Goal: Task Accomplishment & Management: Use online tool/utility

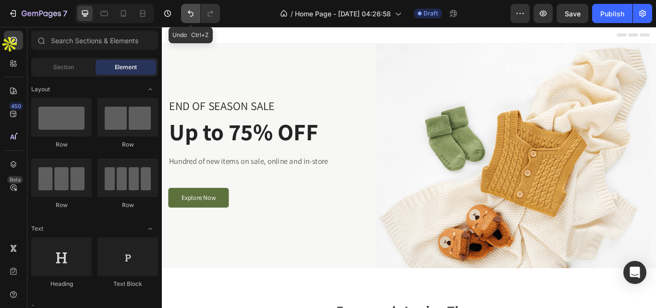
click at [187, 16] on icon "Undo/Redo" at bounding box center [191, 14] width 10 height 10
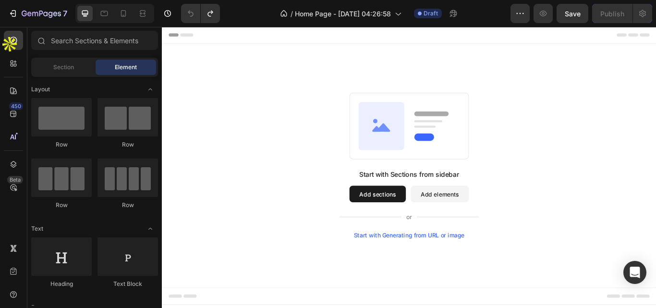
click at [421, 220] on button "Add sections" at bounding box center [413, 221] width 66 height 19
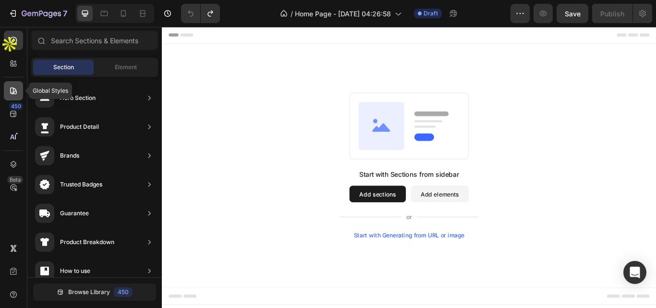
click at [11, 88] on icon at bounding box center [13, 90] width 7 height 7
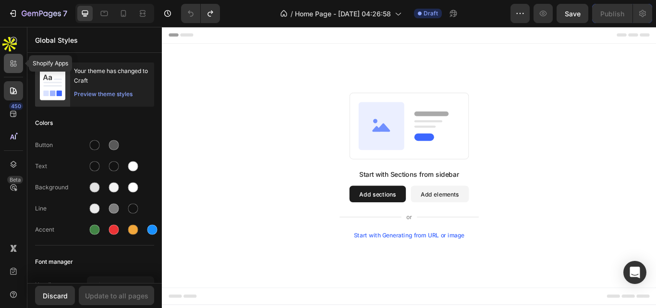
click at [11, 66] on icon at bounding box center [12, 65] width 3 height 3
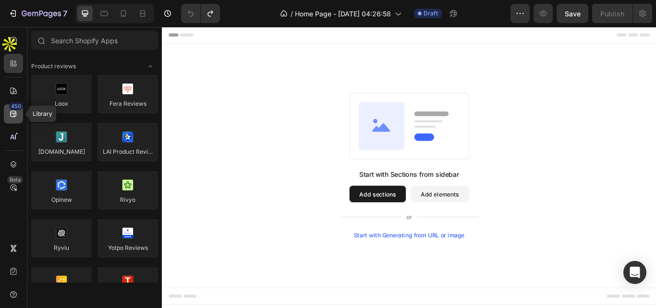
click at [12, 114] on icon at bounding box center [14, 114] width 10 height 10
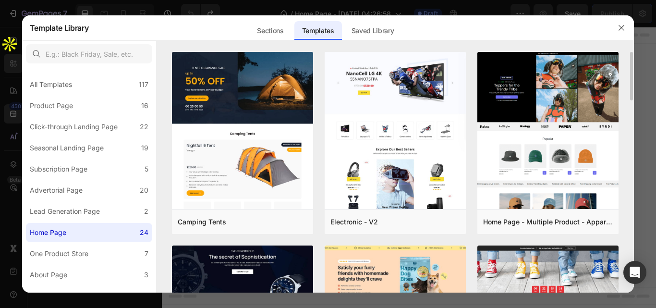
drag, startPoint x: 630, startPoint y: 94, endPoint x: 631, endPoint y: 108, distance: 14.0
click at [631, 108] on div "Camping Tents Add to page Preview Electronic - V2 Add to page Preview Home Page…" at bounding box center [395, 172] width 478 height 240
drag, startPoint x: 632, startPoint y: 97, endPoint x: 632, endPoint y: 110, distance: 13.0
click at [632, 110] on div "Camping Tents Add to page Preview Electronic - V2 Add to page Preview Home Page…" at bounding box center [395, 172] width 478 height 240
drag, startPoint x: 633, startPoint y: 93, endPoint x: 633, endPoint y: 104, distance: 11.1
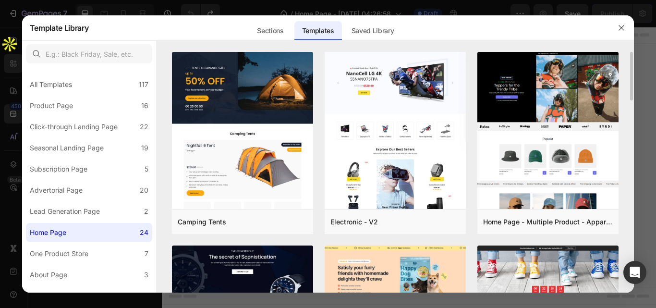
click at [633, 105] on div "Camping Tents Add to page Preview Electronic - V2 Add to page Preview Home Page…" at bounding box center [395, 172] width 478 height 240
drag, startPoint x: 632, startPoint y: 98, endPoint x: 630, endPoint y: 112, distance: 14.1
click at [631, 112] on div "Camping Tents Add to page Preview Electronic - V2 Add to page Preview Home Page…" at bounding box center [395, 172] width 478 height 240
drag, startPoint x: 624, startPoint y: 111, endPoint x: 624, endPoint y: 128, distance: 16.8
click at [624, 128] on div "Camping Tents Add to page Preview Electronic - V2 Add to page Preview Home Page…" at bounding box center [395, 172] width 478 height 240
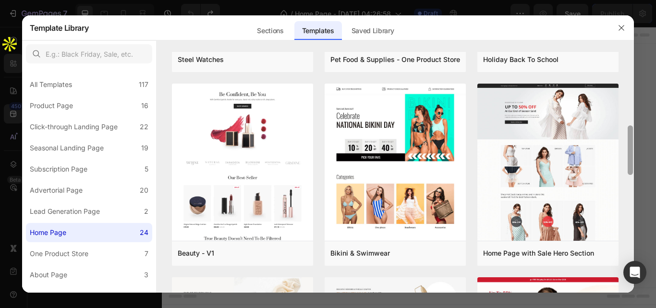
scroll to position [354, 0]
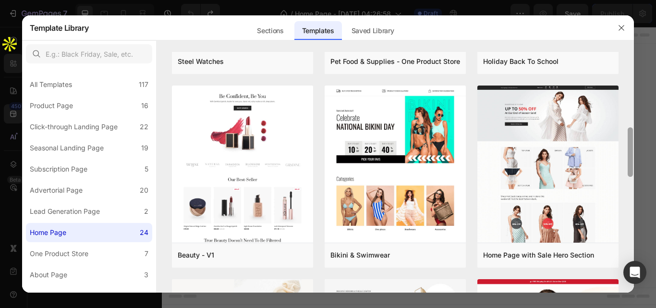
drag, startPoint x: 631, startPoint y: 146, endPoint x: 627, endPoint y: 142, distance: 6.1
click at [627, 142] on div at bounding box center [629, 174] width 7 height 240
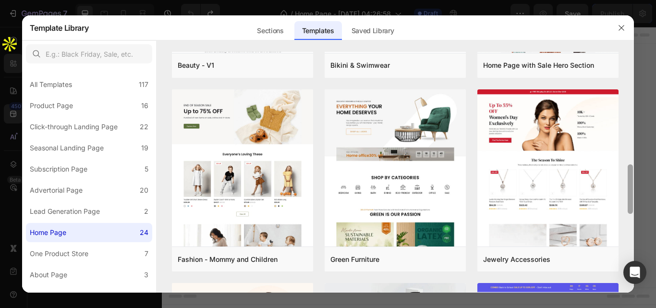
scroll to position [537, 0]
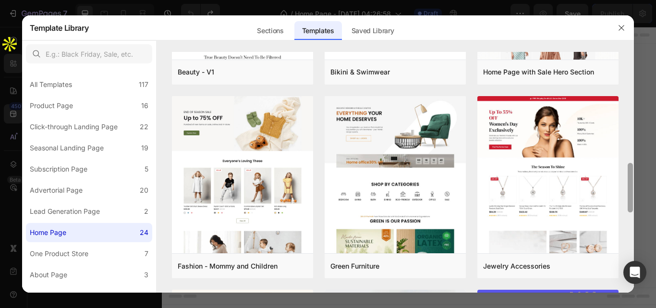
drag, startPoint x: 632, startPoint y: 153, endPoint x: 636, endPoint y: 191, distance: 38.2
click at [636, 191] on div "Template Library Sections Templates Existing pages Saved Library Templates Save…" at bounding box center [328, 154] width 656 height 308
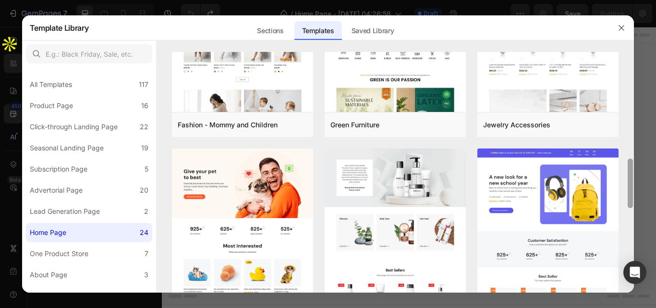
scroll to position [685, 0]
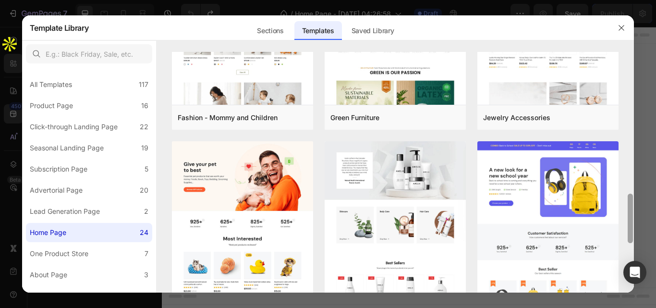
drag, startPoint x: 632, startPoint y: 171, endPoint x: 636, endPoint y: 201, distance: 29.5
click at [636, 201] on div "Template Library Sections Templates Existing pages Saved Library Templates Save…" at bounding box center [328, 154] width 656 height 308
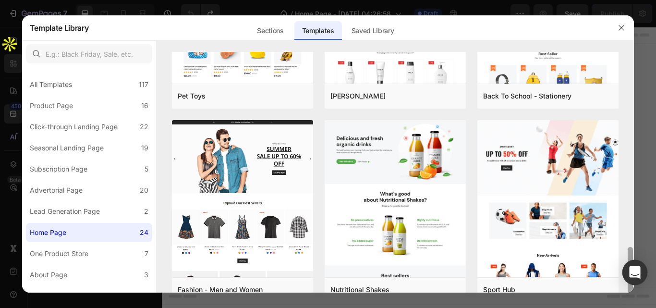
scroll to position [910, 0]
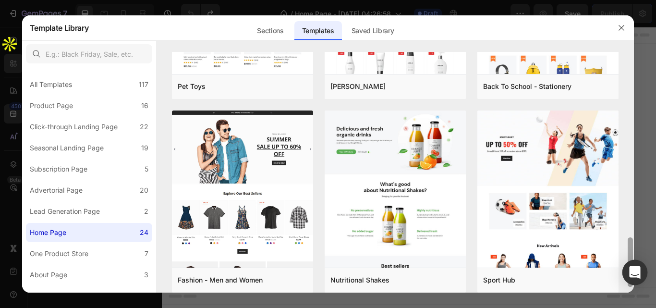
drag, startPoint x: 629, startPoint y: 218, endPoint x: 635, endPoint y: 265, distance: 46.9
click at [635, 54] on body "7 / Home Page - [DATE] 04:26:58 Draft Preview Save Publish 450 Beta Sections(18…" at bounding box center [328, 27] width 656 height 54
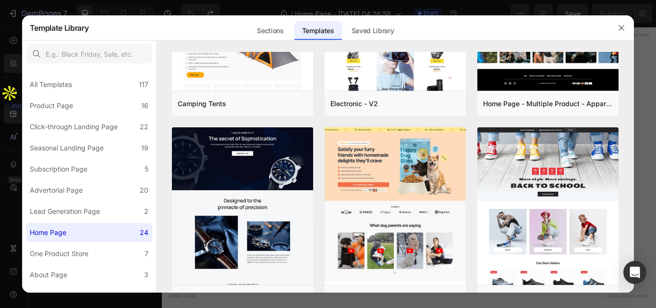
scroll to position [0, 0]
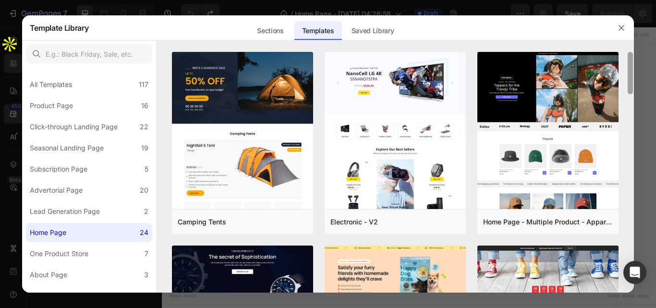
drag, startPoint x: 630, startPoint y: 245, endPoint x: 570, endPoint y: 8, distance: 244.5
click at [570, 8] on div "Template Library Sections Templates Existing pages Saved Library Templates Save…" at bounding box center [328, 154] width 656 height 308
click at [84, 91] on div "All Templates 117" at bounding box center [89, 84] width 126 height 19
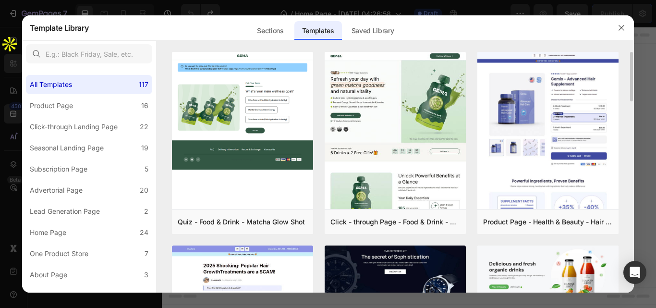
drag, startPoint x: 632, startPoint y: 94, endPoint x: 632, endPoint y: 121, distance: 27.8
click at [632, 121] on div "Quiz - Food & Drink - Matcha Glow Shot Add to page Preview Click - through Page…" at bounding box center [395, 172] width 478 height 240
drag, startPoint x: 631, startPoint y: 99, endPoint x: 629, endPoint y: 122, distance: 23.6
click at [629, 122] on div "Quiz - Food & Drink - Matcha Glow Shot Add to page Preview Click - through Page…" at bounding box center [395, 172] width 478 height 240
drag, startPoint x: 631, startPoint y: 96, endPoint x: 632, endPoint y: 104, distance: 8.7
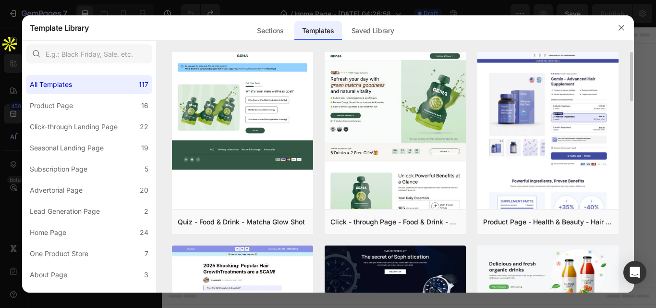
click at [632, 127] on div "Quiz - Food & Drink - Matcha Glow Shot Add to page Preview Click - through Page…" at bounding box center [395, 172] width 478 height 240
drag, startPoint x: 632, startPoint y: 95, endPoint x: 631, endPoint y: 123, distance: 27.9
click at [631, 123] on div "Quiz - Food & Drink - Matcha Glow Shot Add to page Preview Click - through Page…" at bounding box center [395, 172] width 478 height 240
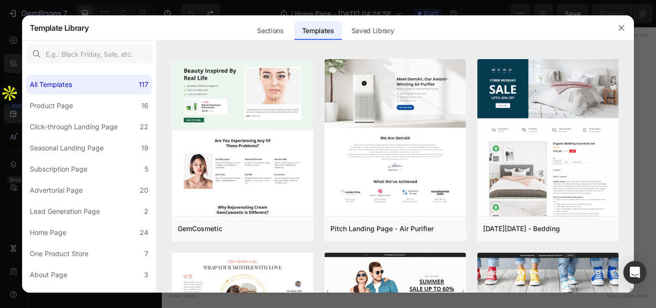
scroll to position [3786, 0]
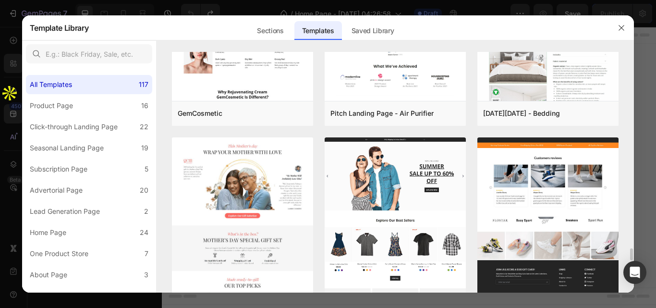
click at [548, 202] on img at bounding box center [547, 64] width 141 height 459
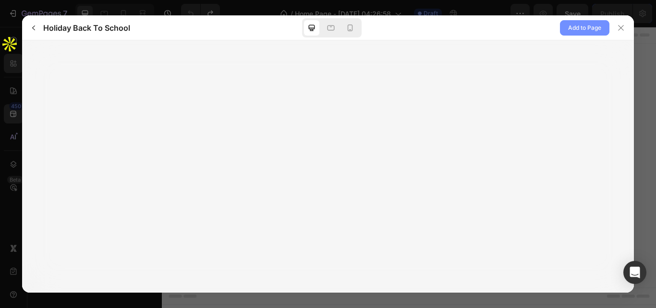
click at [589, 26] on span "Add to Page" at bounding box center [584, 28] width 33 height 12
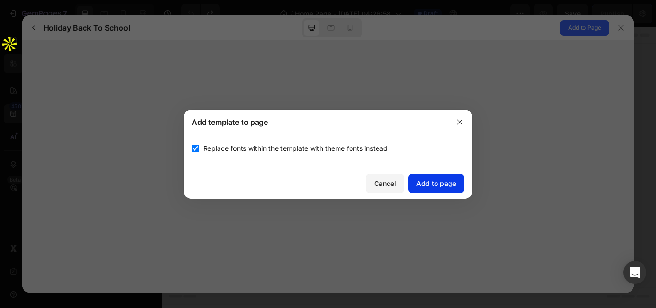
click at [425, 184] on div "Add to page" at bounding box center [436, 183] width 40 height 10
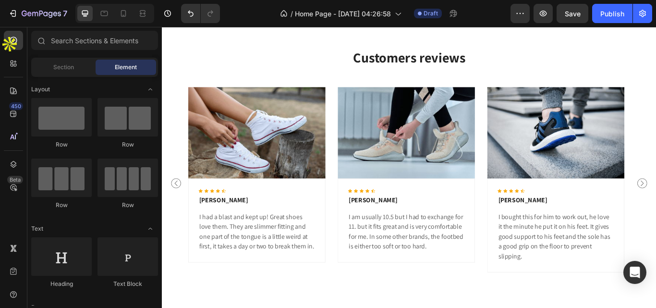
scroll to position [1625, 0]
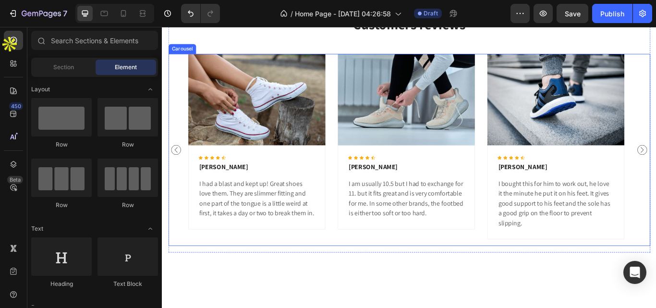
click at [655, 123] on div "Image Icon Icon Icon Icon Icon Icon List [PERSON_NAME] Text block I had a blast…" at bounding box center [450, 170] width 562 height 223
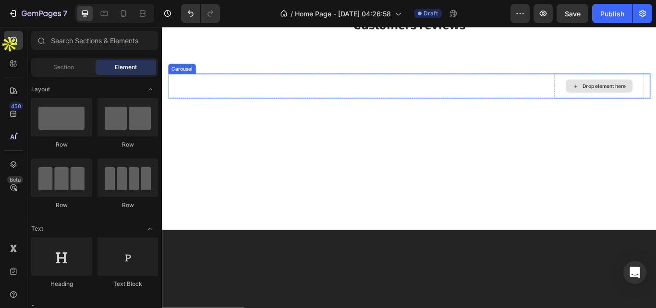
click at [655, 93] on div "Drop element here" at bounding box center [450, 96] width 562 height 29
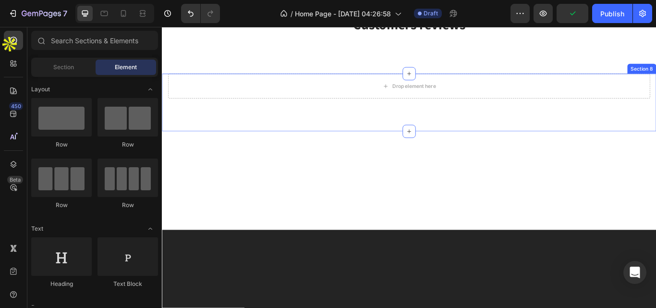
click at [655, 110] on div "Drop element here Section 8" at bounding box center [450, 115] width 576 height 67
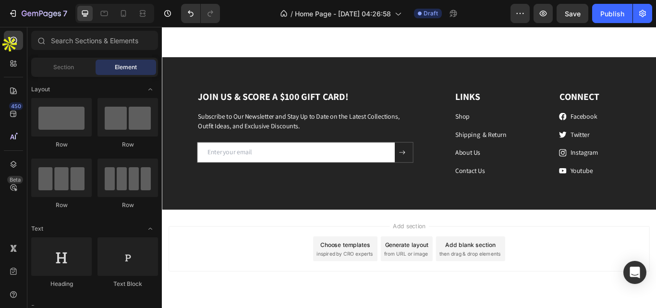
scroll to position [1783, 0]
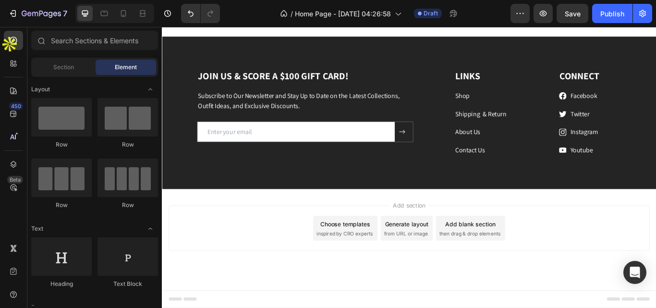
drag, startPoint x: 737, startPoint y: 307, endPoint x: 817, endPoint y: 321, distance: 81.3
click at [655, 276] on div "Add section Choose templates inspired by CRO experts Generate layout from URL o…" at bounding box center [449, 261] width 561 height 53
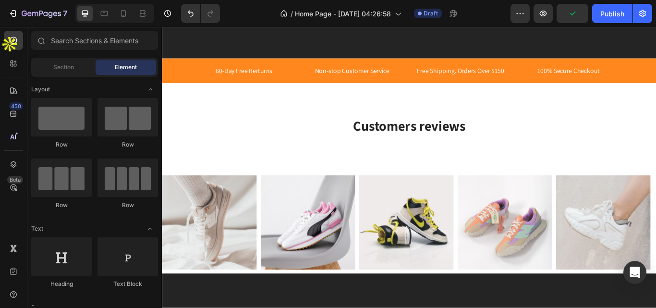
scroll to position [1483, 0]
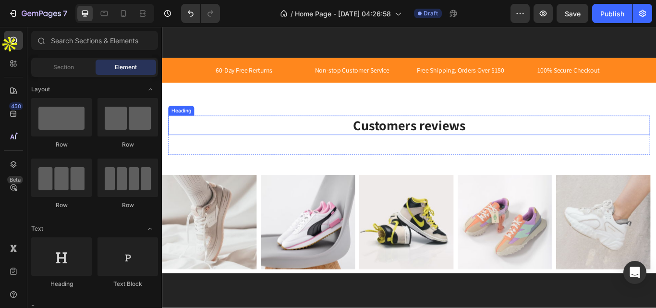
click at [482, 152] on p "Customers reviews" at bounding box center [450, 142] width 560 height 21
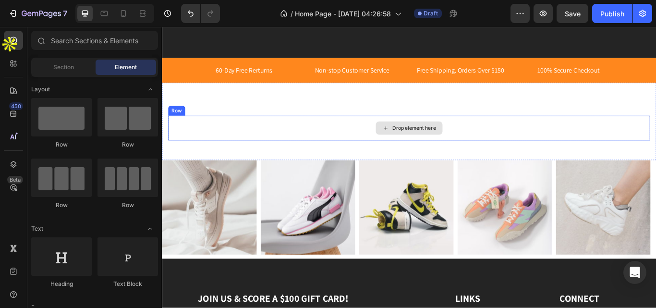
click at [498, 159] on div "Drop element here" at bounding box center [450, 145] width 562 height 29
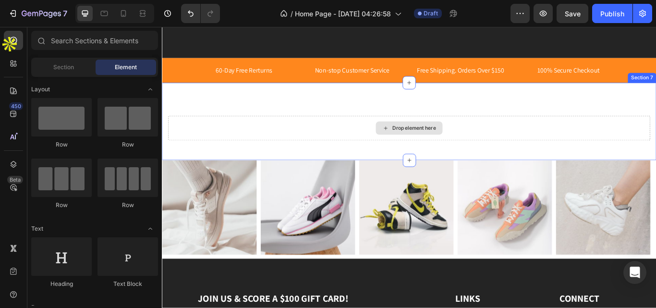
click at [529, 159] on div "Drop element here" at bounding box center [450, 145] width 562 height 29
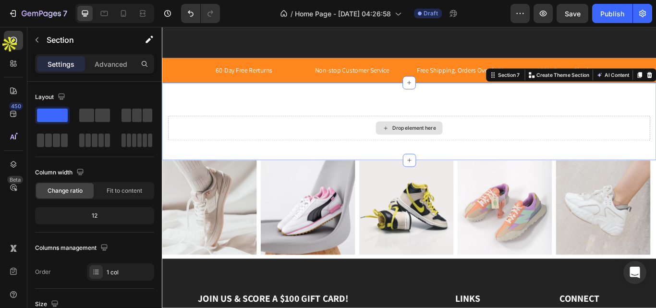
click at [300, 159] on div "Drop element here" at bounding box center [450, 145] width 562 height 29
click at [301, 159] on div "Drop element here" at bounding box center [450, 145] width 562 height 29
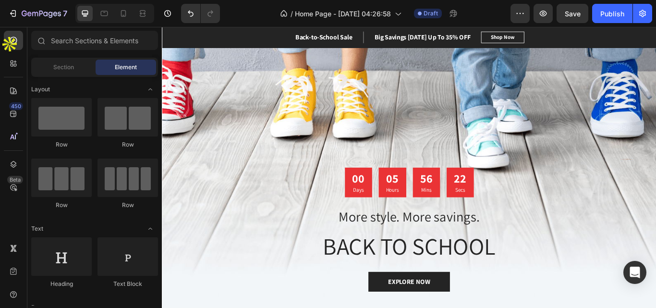
scroll to position [0, 0]
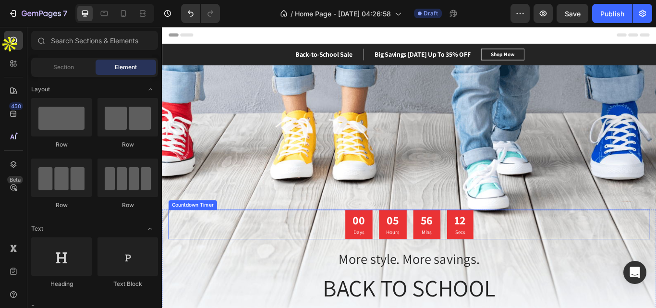
click at [463, 264] on p "Mins" at bounding box center [470, 267] width 14 height 10
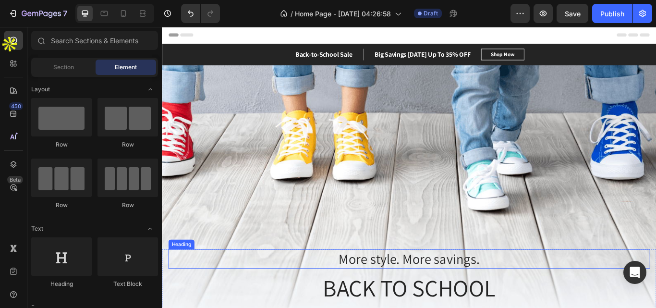
click at [460, 300] on p "More style. More savings." at bounding box center [450, 297] width 560 height 21
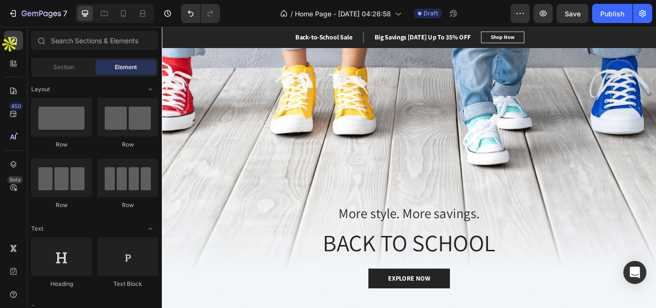
scroll to position [106, 0]
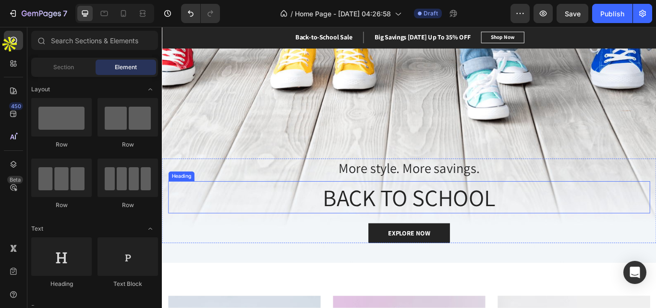
click at [455, 230] on p "BACK TO SCHOOL" at bounding box center [450, 226] width 560 height 36
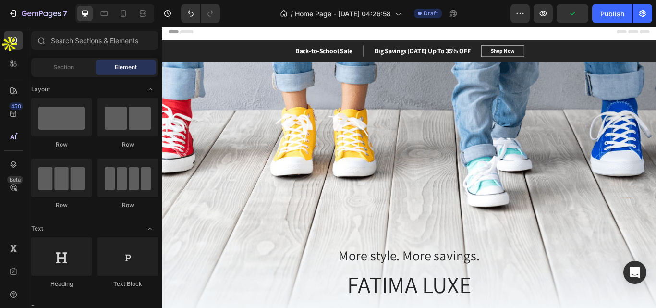
scroll to position [0, 0]
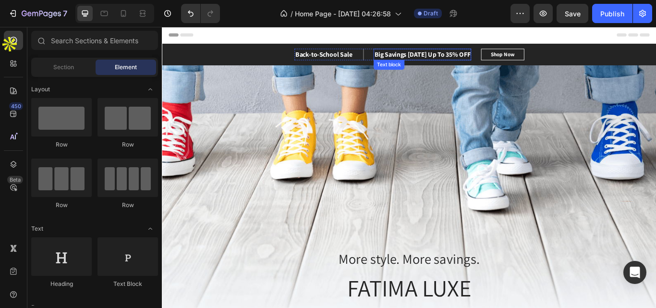
click at [509, 59] on p "Big Savings [DATE] Up To 35% OFF" at bounding box center [465, 59] width 112 height 12
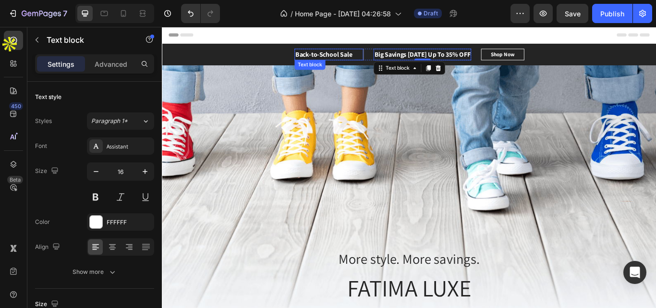
click at [355, 56] on p "Back-to-School Sale" at bounding box center [350, 59] width 67 height 12
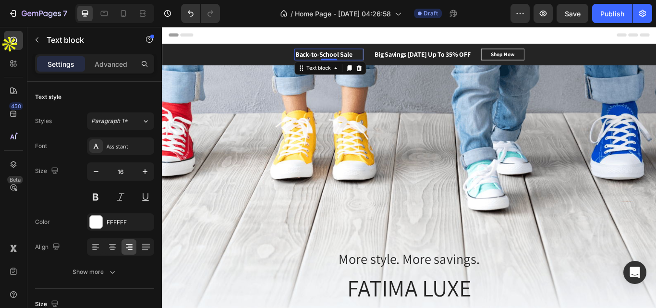
click at [355, 56] on p "Back-to-School Sale" at bounding box center [350, 59] width 67 height 12
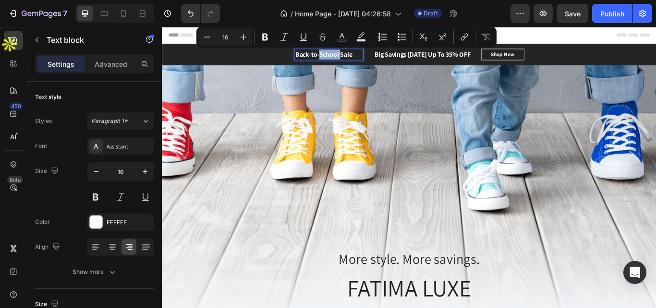
click at [363, 59] on p "Back-to-School Sale" at bounding box center [350, 59] width 67 height 12
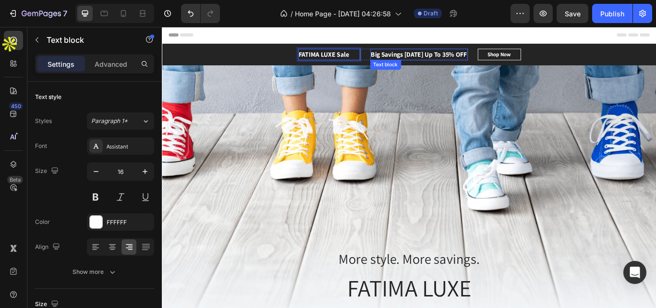
click at [467, 58] on p "Big Savings [DATE] Up To 35% OFF" at bounding box center [461, 59] width 112 height 12
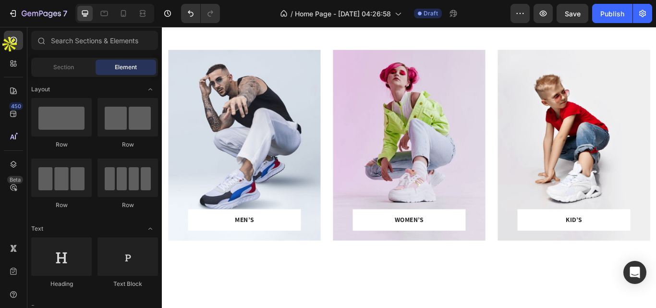
scroll to position [323, 0]
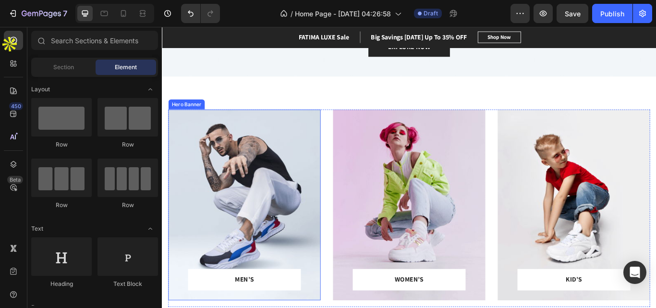
click at [281, 170] on div "Overlay" at bounding box center [258, 234] width 178 height 222
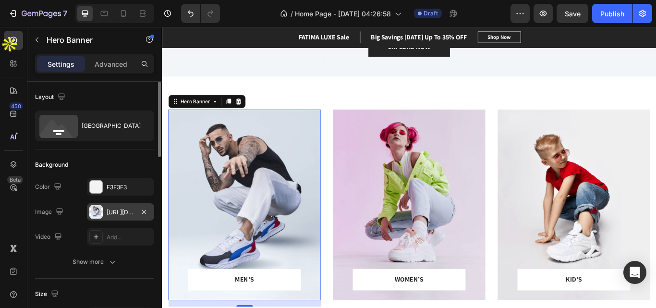
click at [117, 214] on div "[URL][DOMAIN_NAME]" at bounding box center [121, 212] width 28 height 9
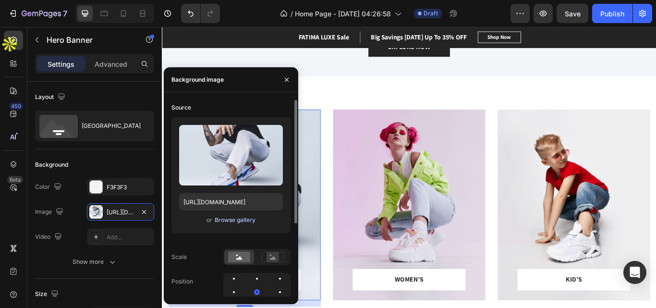
click at [240, 222] on div "Browse gallery" at bounding box center [235, 220] width 41 height 9
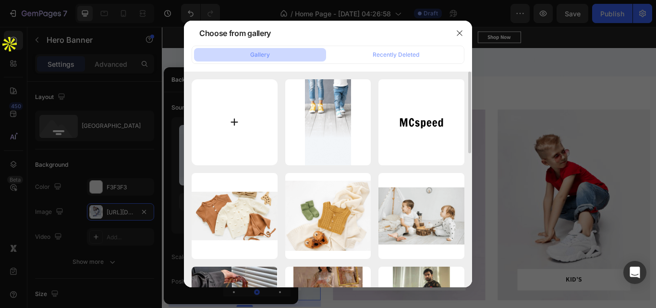
click at [228, 122] on input "file" at bounding box center [235, 122] width 86 height 86
type input "C:\fakepath\RoyalDesignerGroomSherwaniwithPunjabiTurban_1800x1800.jpg"
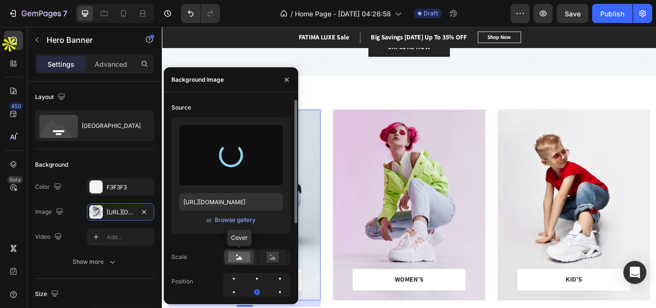
type input "[URL][DOMAIN_NAME]"
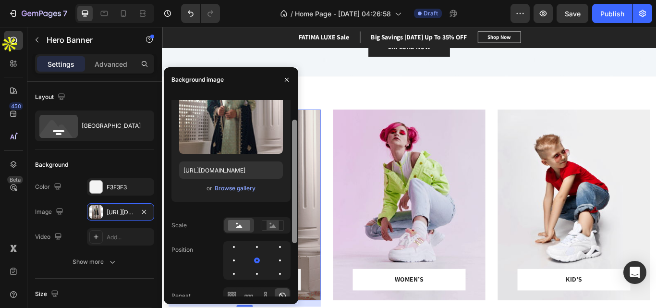
scroll to position [46, 0]
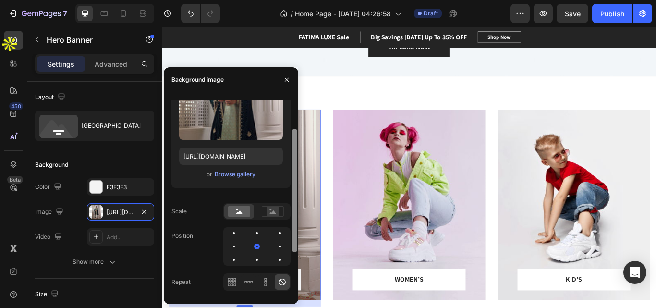
drag, startPoint x: 456, startPoint y: 133, endPoint x: 325, endPoint y: 184, distance: 140.0
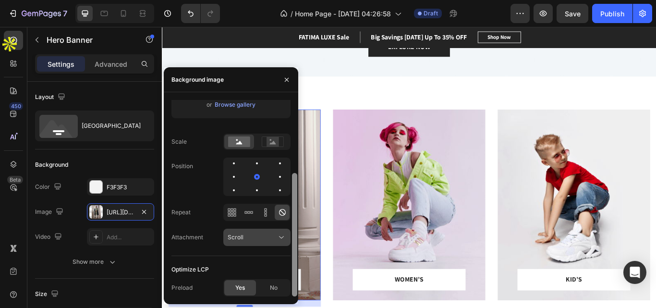
click at [242, 231] on button "Scroll" at bounding box center [256, 236] width 67 height 17
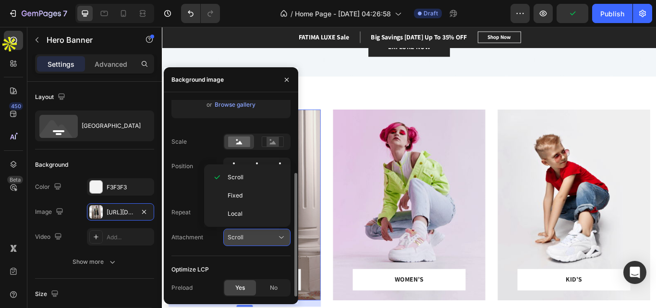
click at [242, 235] on span "Scroll" at bounding box center [236, 236] width 16 height 7
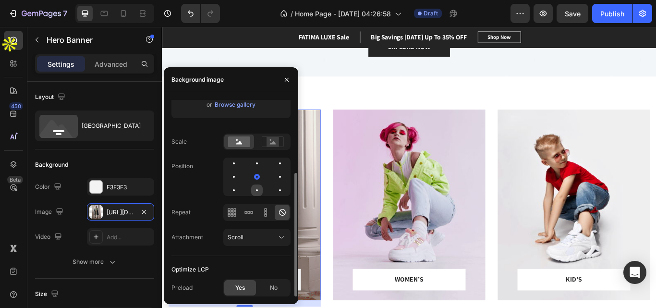
click at [274, 187] on div at bounding box center [280, 190] width 12 height 12
click at [274, 159] on div at bounding box center [280, 163] width 12 height 12
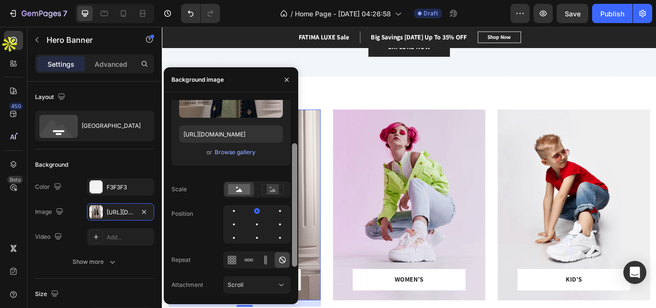
scroll to position [68, 0]
drag, startPoint x: 293, startPoint y: 185, endPoint x: 295, endPoint y: 156, distance: 29.9
click at [295, 156] on div at bounding box center [294, 204] width 5 height 123
click at [371, 63] on div "More style. More savings. Heading FATIMA LUXE Heading EXPLORE NOW Button Row" at bounding box center [450, 24] width 576 height 121
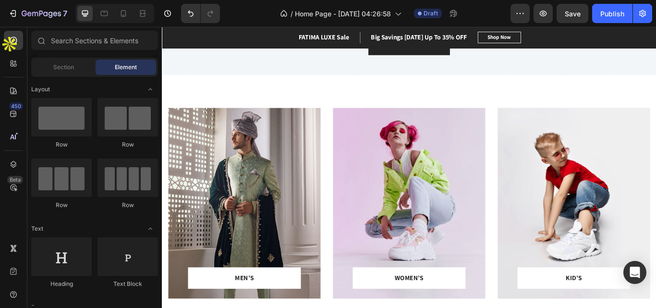
scroll to position [321, 0]
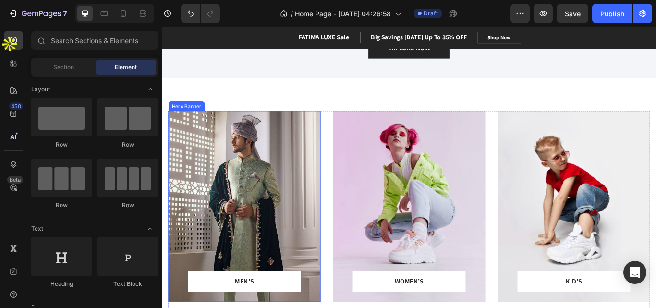
click at [300, 182] on div "Overlay" at bounding box center [258, 236] width 178 height 222
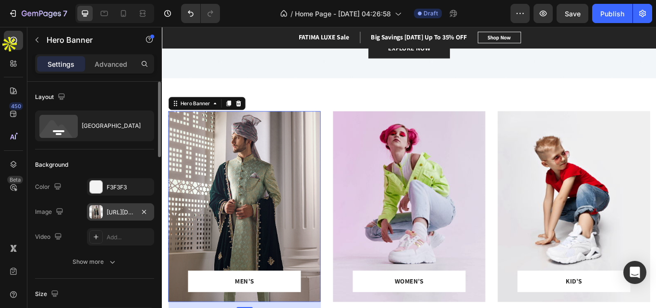
click at [122, 208] on div "[URL][DOMAIN_NAME]" at bounding box center [121, 212] width 28 height 9
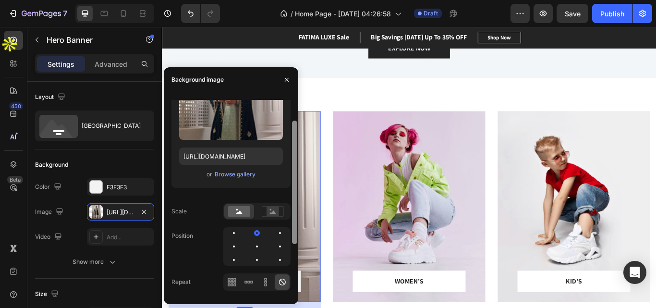
drag, startPoint x: 296, startPoint y: 196, endPoint x: 295, endPoint y: 231, distance: 35.5
click at [295, 231] on div at bounding box center [294, 181] width 5 height 123
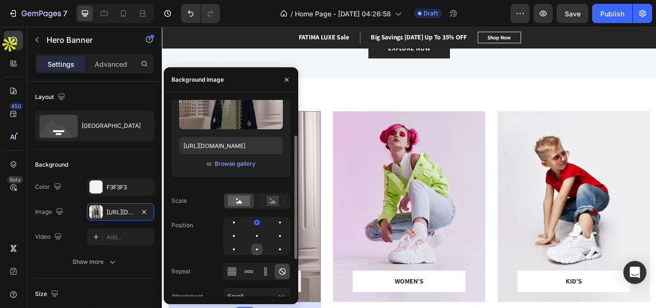
click at [274, 250] on div at bounding box center [280, 249] width 12 height 12
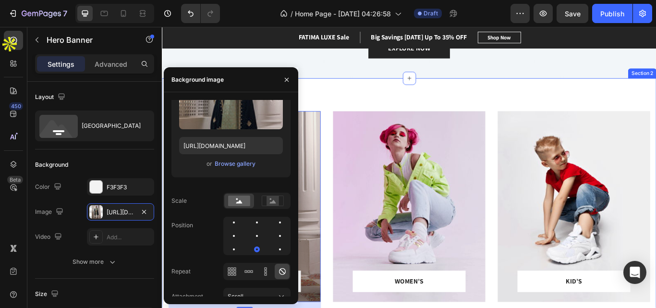
click at [348, 102] on div "MEN’S Text block Row Row Hero Banner 16 WOMEN’S Text block Row Row Hero Banner …" at bounding box center [450, 236] width 576 height 299
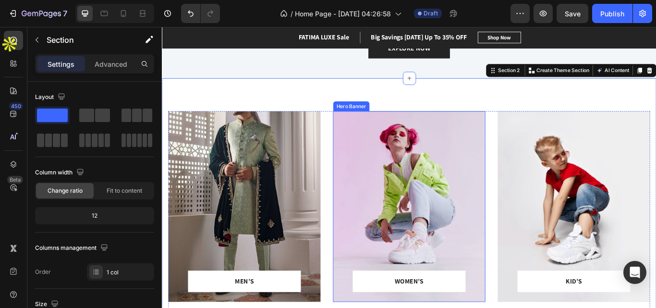
click at [454, 203] on div "Overlay" at bounding box center [450, 236] width 178 height 222
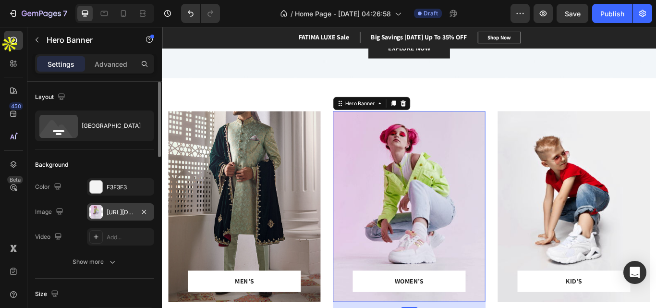
click at [119, 207] on div "[URL][DOMAIN_NAME]" at bounding box center [120, 211] width 67 height 17
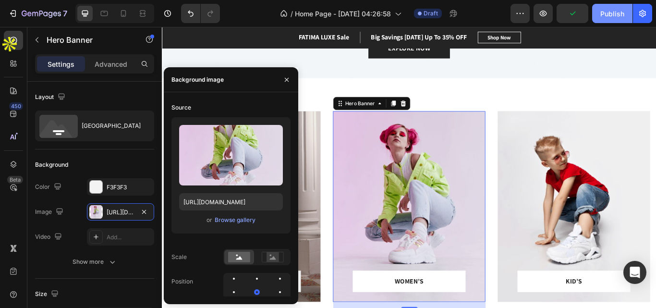
click at [606, 15] on div "Publish" at bounding box center [612, 14] width 24 height 10
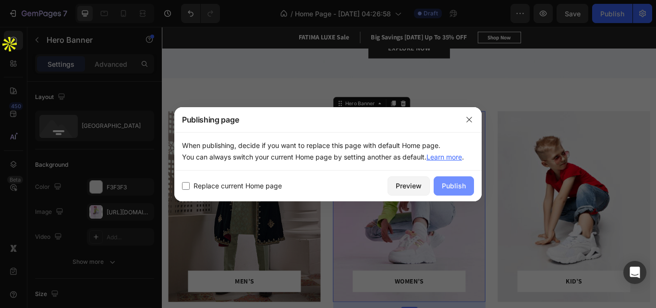
click at [471, 184] on button "Publish" at bounding box center [453, 185] width 40 height 19
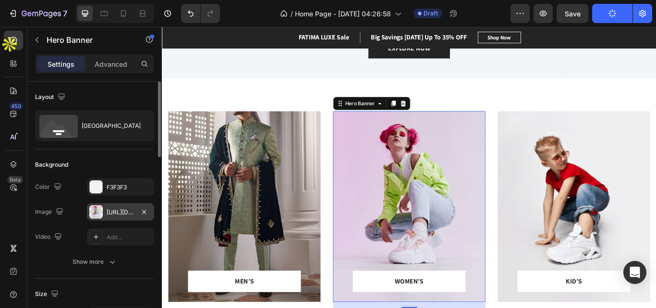
click at [120, 209] on div "[URL][DOMAIN_NAME]" at bounding box center [121, 212] width 28 height 9
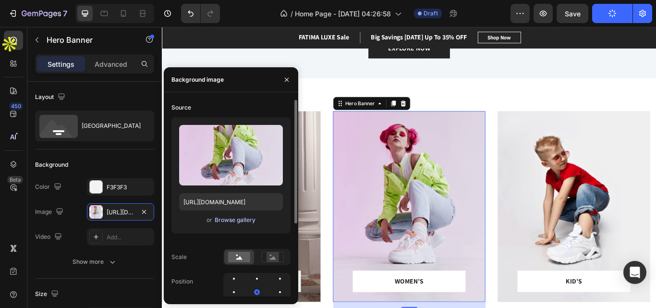
click at [235, 219] on div "Browse gallery" at bounding box center [235, 220] width 41 height 9
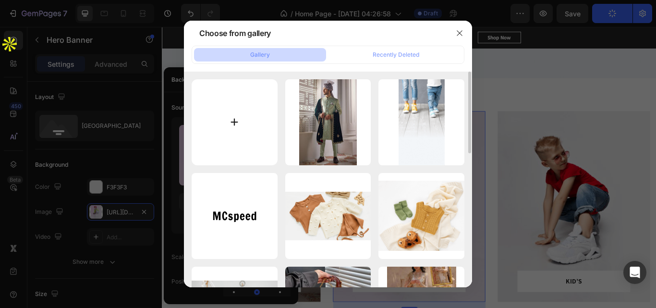
click at [233, 117] on input "file" at bounding box center [235, 122] width 86 height 86
type input "C:\fakepath\GirlDressPakistani_720x.jpg"
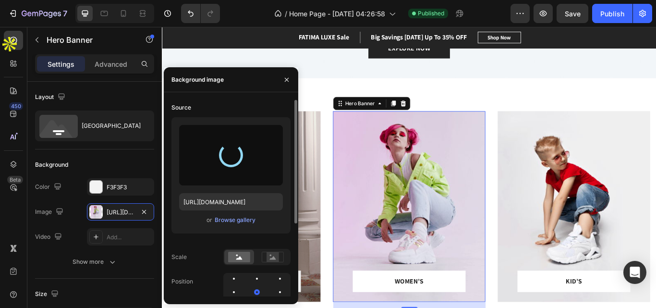
type input "[URL][DOMAIN_NAME]"
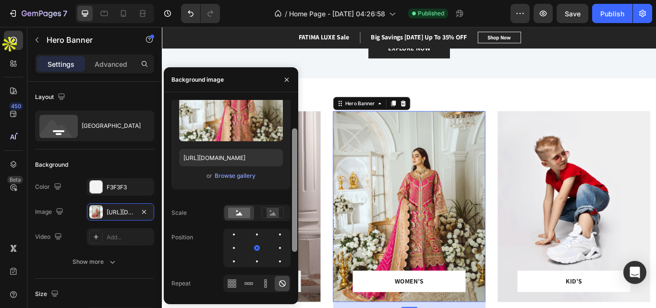
scroll to position [46, 0]
drag, startPoint x: 294, startPoint y: 221, endPoint x: 275, endPoint y: 260, distance: 43.4
click at [296, 250] on div at bounding box center [294, 189] width 5 height 123
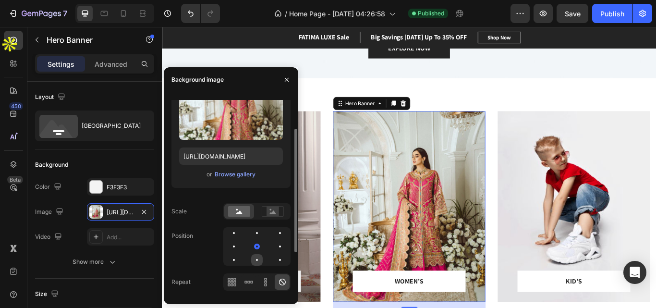
click at [274, 262] on div at bounding box center [280, 260] width 12 height 12
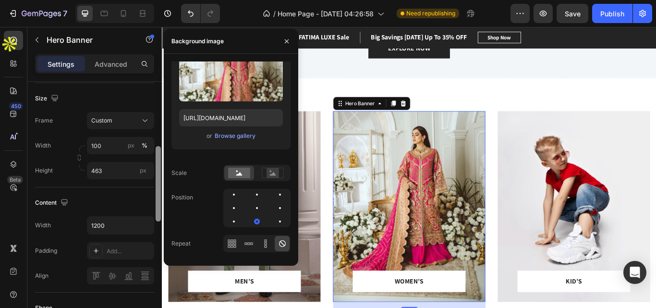
scroll to position [200, 0]
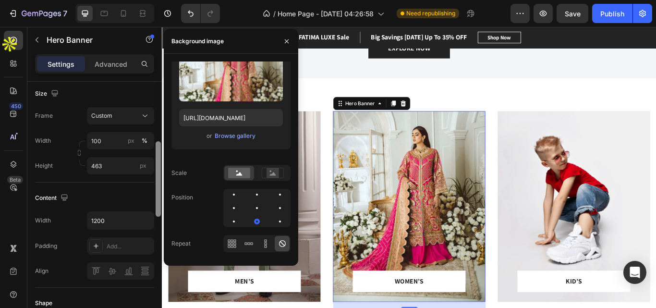
drag, startPoint x: 158, startPoint y: 130, endPoint x: 160, endPoint y: 189, distance: 59.6
click at [160, 189] on div at bounding box center [158, 178] width 5 height 75
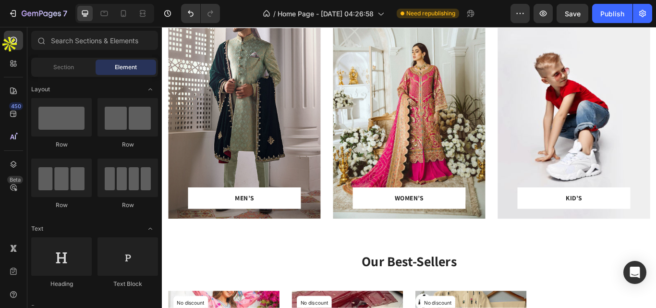
scroll to position [350, 0]
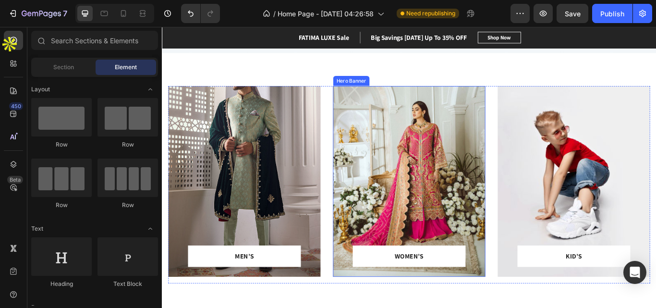
click at [470, 131] on div "Overlay" at bounding box center [450, 207] width 178 height 222
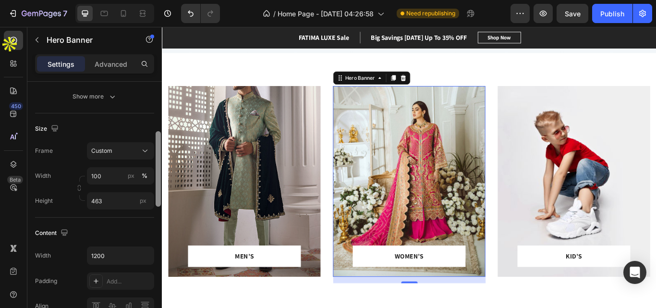
scroll to position [167, 0]
drag, startPoint x: 158, startPoint y: 148, endPoint x: 159, endPoint y: 197, distance: 48.5
click at [159, 197] on div at bounding box center [158, 169] width 5 height 75
click at [135, 151] on div "Custom" at bounding box center [114, 148] width 47 height 9
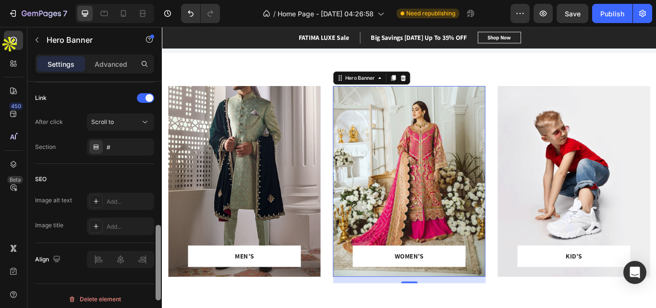
scroll to position [595, 0]
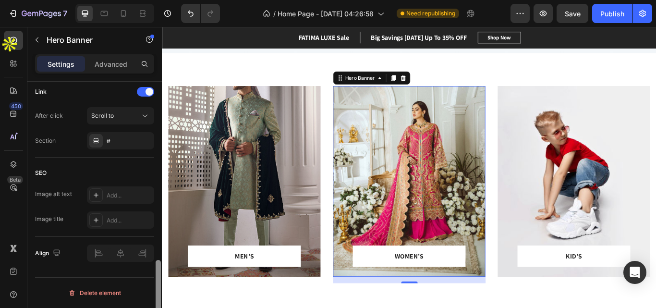
drag, startPoint x: 157, startPoint y: 156, endPoint x: 159, endPoint y: 293, distance: 137.3
click at [159, 293] on div at bounding box center [158, 297] width 5 height 75
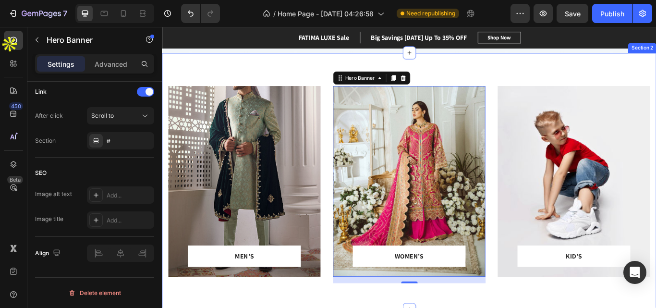
click at [255, 81] on div "MEN’S Text block Row Row Hero Banner WOMEN’S Text block Row Row Hero Banner 16 …" at bounding box center [450, 207] width 576 height 299
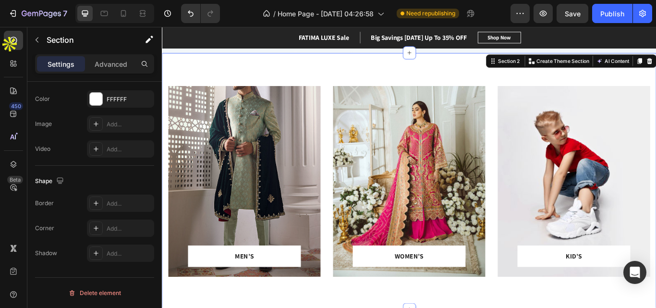
scroll to position [0, 0]
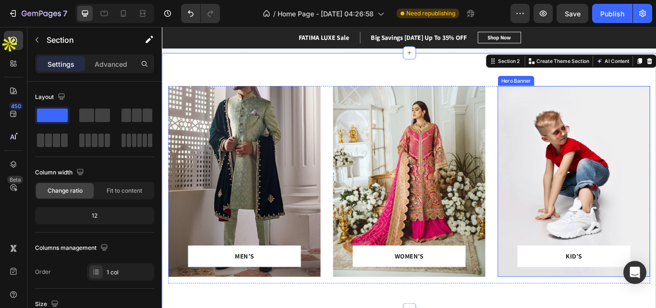
click at [655, 161] on div "Overlay" at bounding box center [642, 207] width 178 height 222
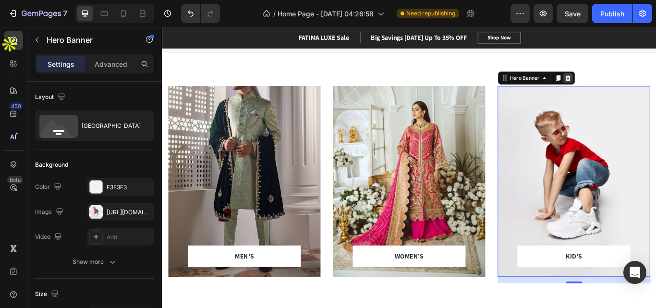
click at [632, 87] on icon at bounding box center [635, 87] width 6 height 7
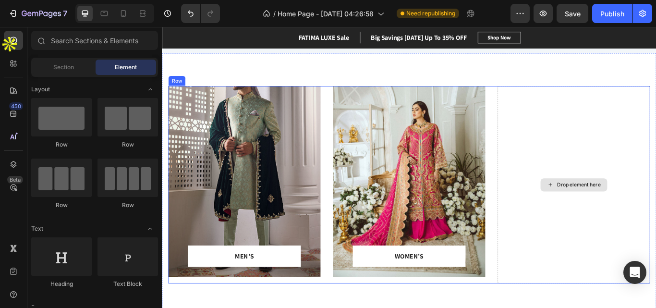
click at [617, 218] on div "Drop element here" at bounding box center [642, 211] width 78 height 15
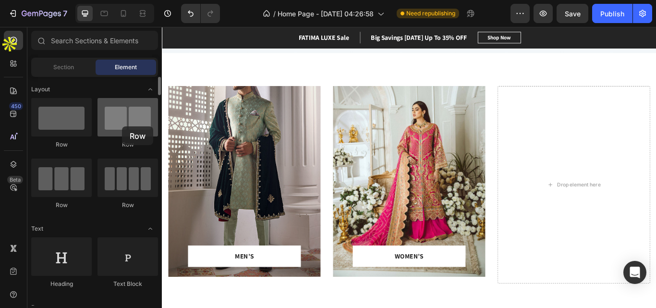
click at [122, 126] on div at bounding box center [127, 117] width 60 height 38
click at [145, 101] on div at bounding box center [127, 117] width 60 height 38
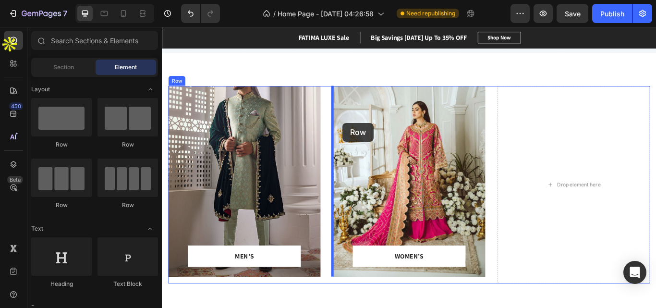
drag, startPoint x: 307, startPoint y: 128, endPoint x: 372, endPoint y: 139, distance: 66.1
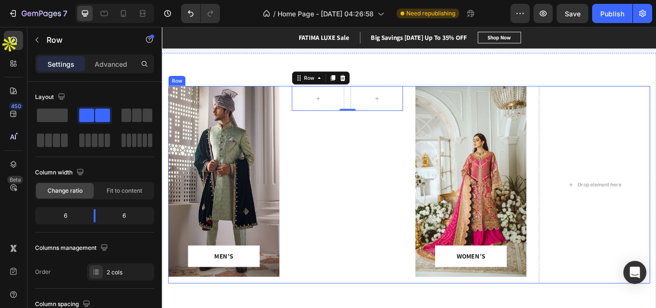
click at [385, 235] on div "Row 0" at bounding box center [378, 211] width 130 height 230
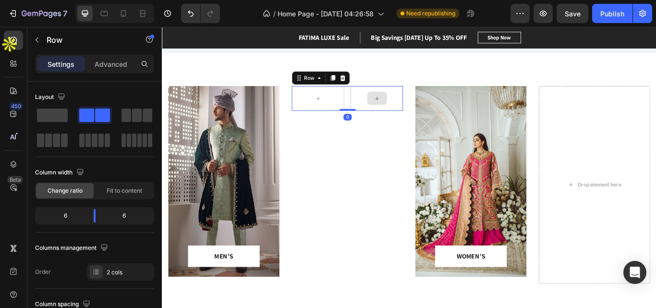
click at [383, 110] on div at bounding box center [412, 110] width 61 height 29
click at [369, 84] on icon at bounding box center [372, 87] width 6 height 7
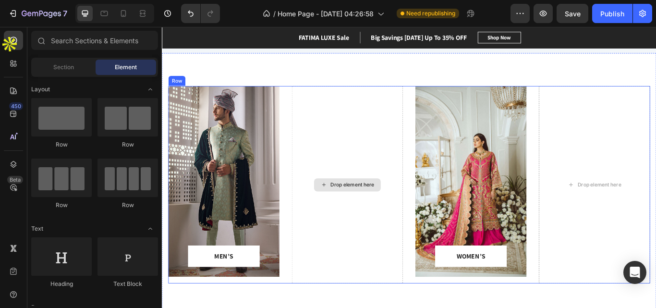
click at [414, 169] on div "Drop element here" at bounding box center [378, 211] width 130 height 230
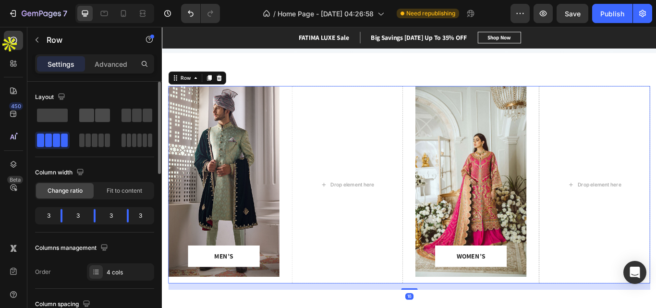
click at [91, 117] on span at bounding box center [86, 114] width 15 height 13
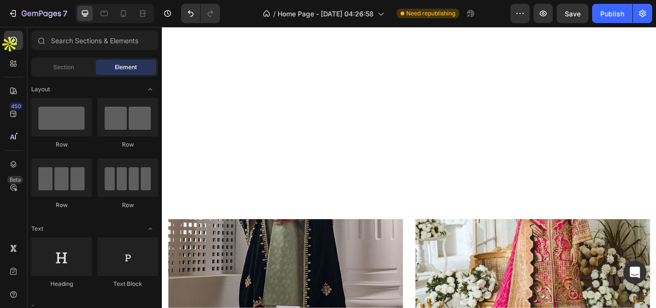
scroll to position [384, 0]
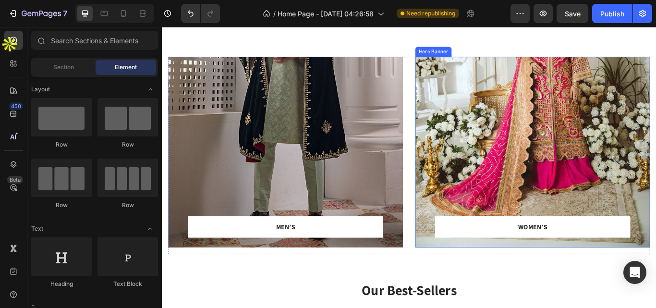
click at [577, 156] on div "Overlay" at bounding box center [594, 173] width 274 height 222
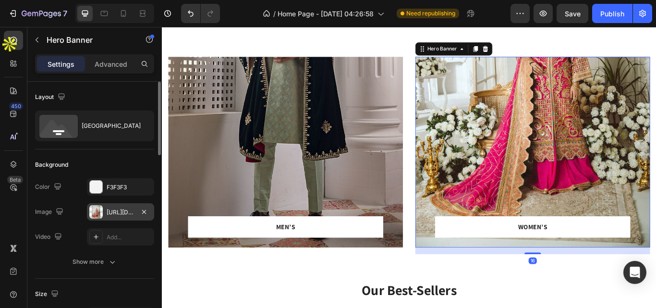
click at [112, 208] on div "[URL][DOMAIN_NAME]" at bounding box center [121, 212] width 28 height 9
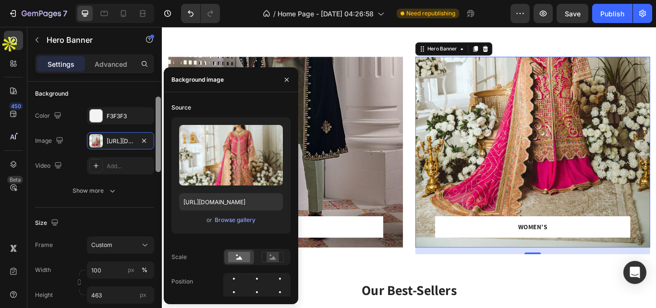
scroll to position [117, 0]
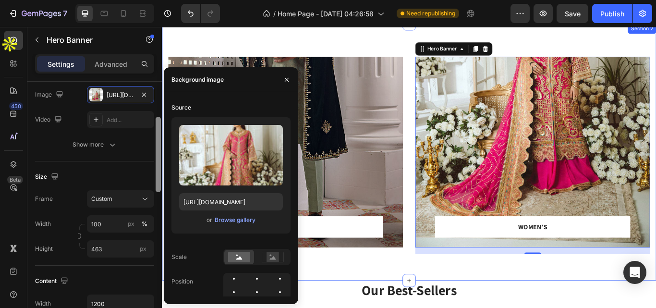
drag, startPoint x: 320, startPoint y: 180, endPoint x: 162, endPoint y: 214, distance: 161.0
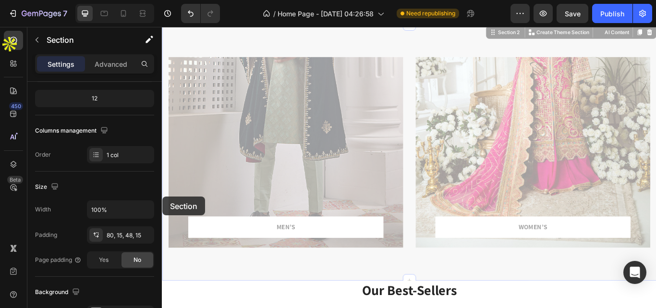
scroll to position [0, 0]
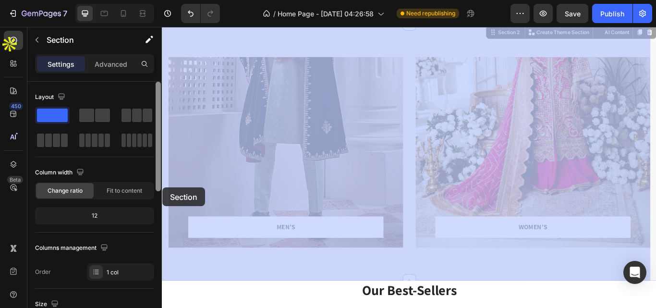
drag, startPoint x: 162, startPoint y: 214, endPoint x: 321, endPoint y: 209, distance: 159.0
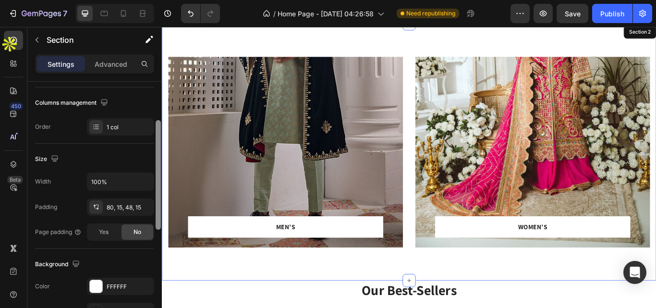
scroll to position [147, 0]
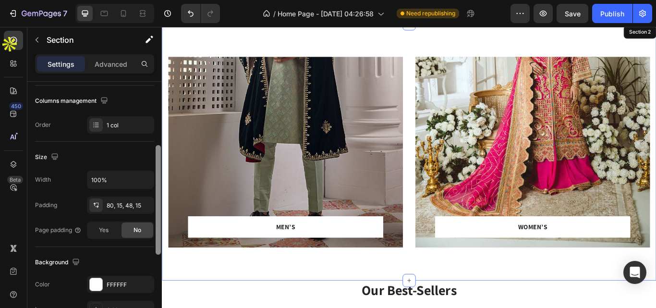
drag, startPoint x: 157, startPoint y: 182, endPoint x: 157, endPoint y: 203, distance: 20.6
click at [157, 203] on div at bounding box center [158, 199] width 5 height 109
click at [145, 183] on icon "button" at bounding box center [145, 180] width 10 height 10
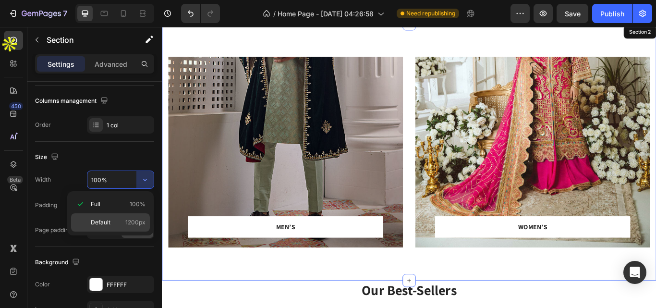
click at [119, 220] on p "Default 1200px" at bounding box center [118, 222] width 55 height 9
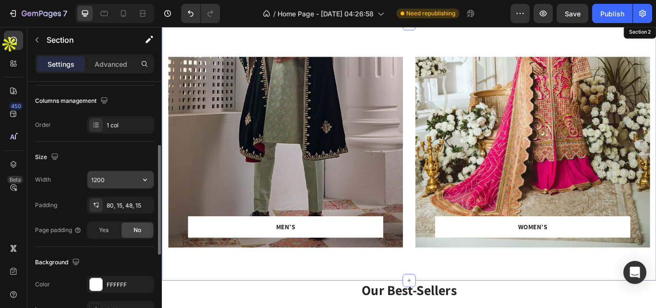
click at [114, 181] on input "1200" at bounding box center [120, 179] width 66 height 17
click at [145, 178] on icon "button" at bounding box center [145, 180] width 10 height 10
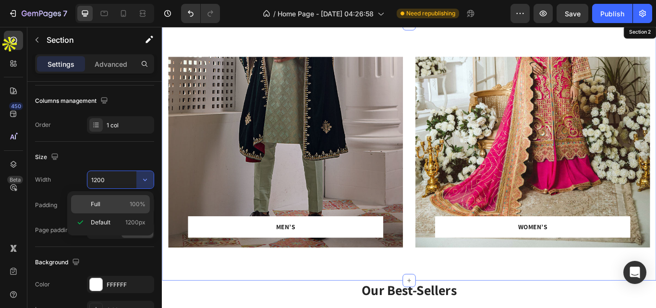
click at [105, 200] on p "Full 100%" at bounding box center [118, 204] width 55 height 9
type input "100%"
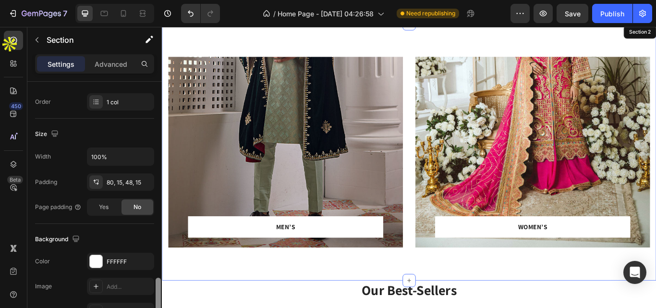
drag, startPoint x: 159, startPoint y: 160, endPoint x: 155, endPoint y: 158, distance: 4.9
click at [155, 167] on div at bounding box center [158, 293] width 7 height 253
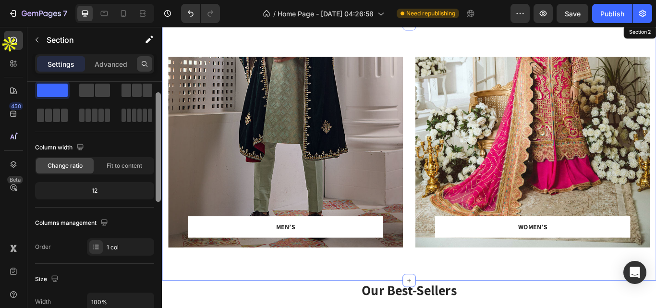
scroll to position [0, 0]
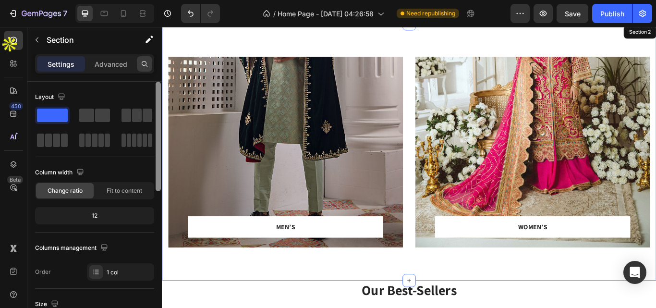
drag, startPoint x: 156, startPoint y: 160, endPoint x: 148, endPoint y: 67, distance: 93.0
click at [148, 67] on div "Settings Advanced Layout Column width Change ratio Fit to content 12 Columns ma…" at bounding box center [94, 194] width 134 height 281
click at [137, 188] on span "Fit to content" at bounding box center [125, 190] width 36 height 9
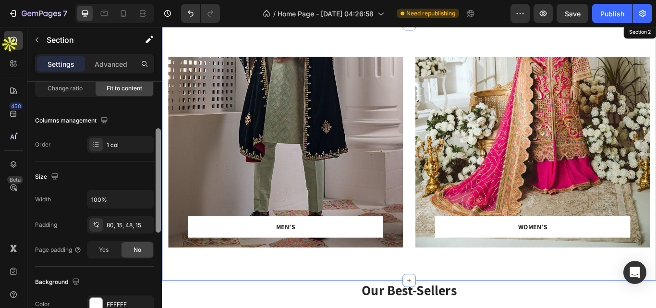
scroll to position [114, 0]
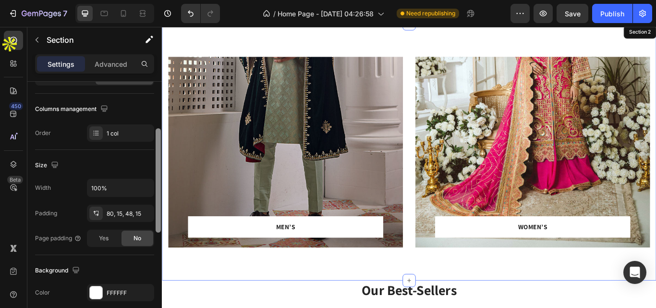
drag, startPoint x: 321, startPoint y: 193, endPoint x: 168, endPoint y: 287, distance: 179.7
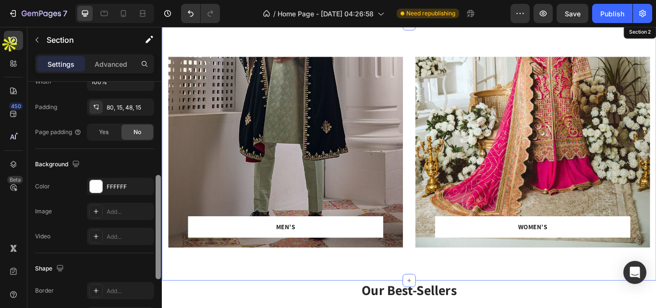
scroll to position [227, 0]
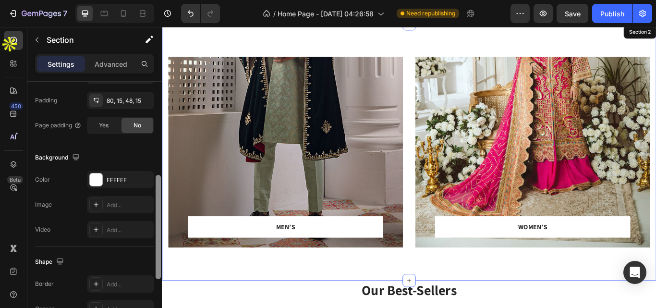
click at [162, 298] on div "MEN’S Text block Row Row Hero Banner WOMEN’S Text block Row Row Hero Banner Row…" at bounding box center [450, 173] width 576 height 299
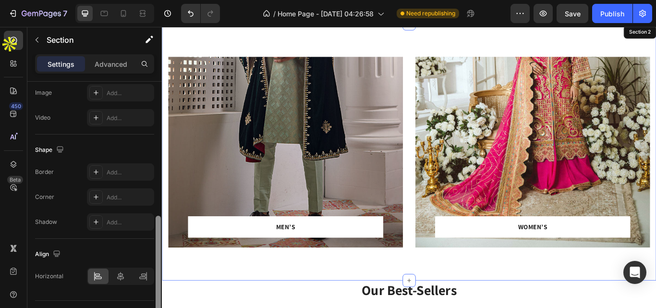
scroll to position [339, 0]
drag, startPoint x: 157, startPoint y: 276, endPoint x: 158, endPoint y: 306, distance: 30.7
click at [158, 306] on div at bounding box center [158, 274] width 5 height 104
click at [396, 183] on div "Overlay" at bounding box center [306, 173] width 274 height 222
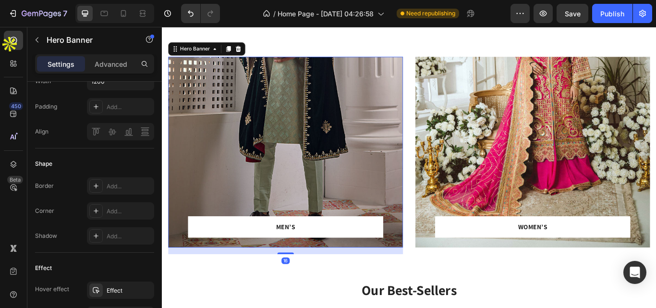
scroll to position [0, 0]
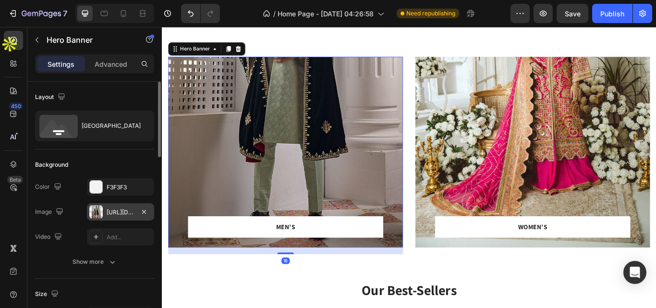
click at [120, 211] on div "[URL][DOMAIN_NAME]" at bounding box center [121, 212] width 28 height 9
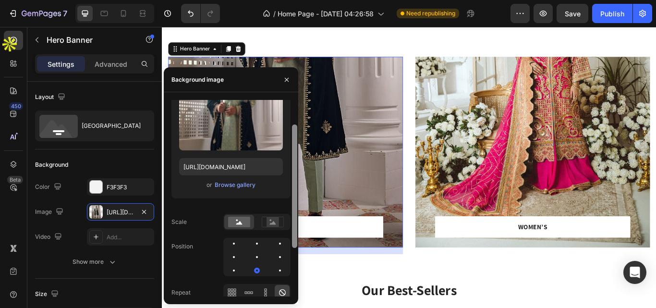
drag, startPoint x: 294, startPoint y: 192, endPoint x: 294, endPoint y: 217, distance: 25.0
click at [294, 216] on div at bounding box center [294, 185] width 5 height 123
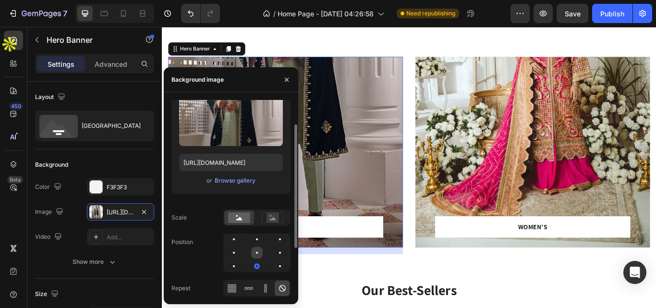
click at [274, 251] on div at bounding box center [280, 253] width 12 height 12
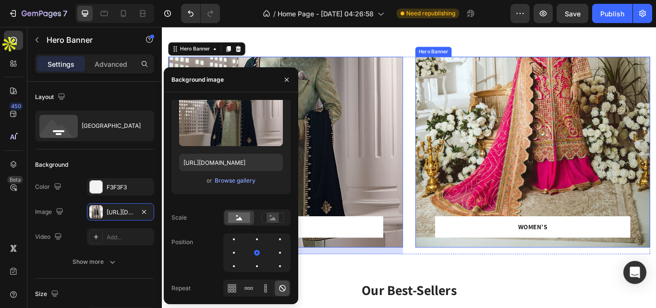
click at [561, 174] on div "Overlay" at bounding box center [594, 173] width 274 height 222
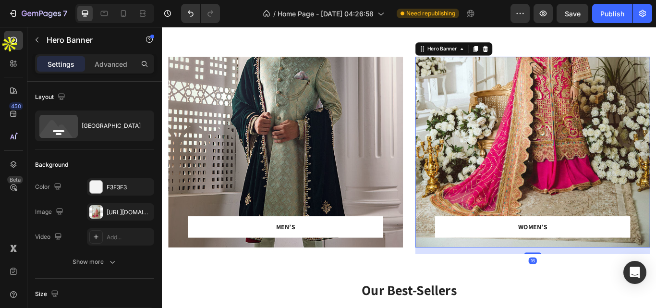
click at [561, 174] on div "Overlay" at bounding box center [594, 173] width 274 height 222
click at [120, 214] on div "[URL][DOMAIN_NAME]" at bounding box center [121, 212] width 28 height 9
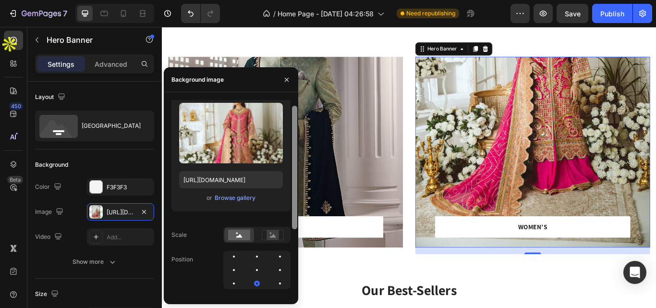
scroll to position [24, 0]
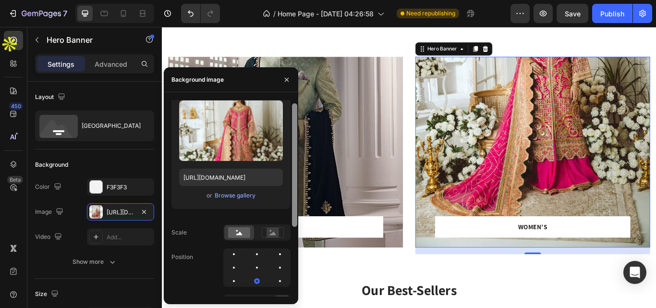
drag, startPoint x: 295, startPoint y: 214, endPoint x: 294, endPoint y: 229, distance: 15.4
click at [294, 227] on div at bounding box center [294, 164] width 5 height 123
click at [256, 266] on div at bounding box center [257, 267] width 2 height 2
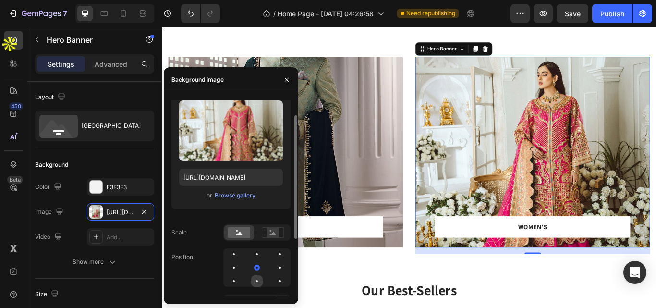
click at [257, 281] on div at bounding box center [257, 281] width 2 height 2
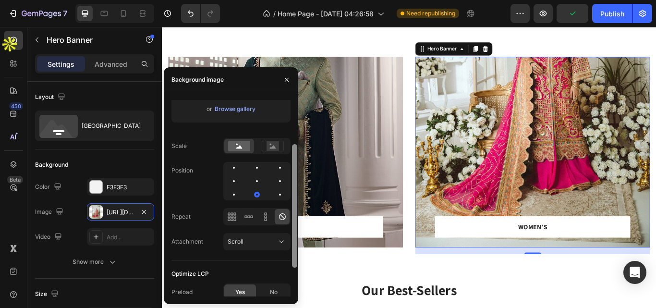
scroll to position [115, 0]
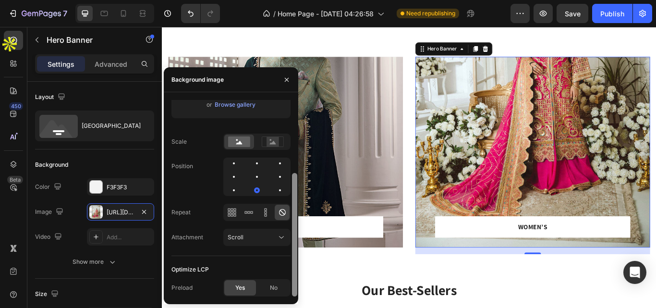
drag, startPoint x: 294, startPoint y: 157, endPoint x: 297, endPoint y: 228, distance: 70.6
click at [297, 228] on div at bounding box center [294, 198] width 7 height 196
click at [263, 208] on icon at bounding box center [266, 212] width 10 height 10
click at [235, 210] on icon at bounding box center [234, 209] width 2 height 2
click at [285, 211] on icon at bounding box center [282, 212] width 7 height 7
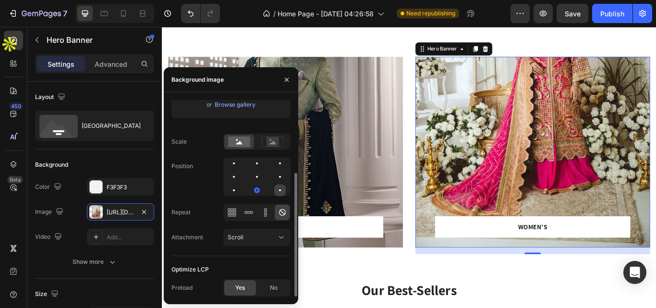
click at [279, 192] on div at bounding box center [280, 190] width 12 height 12
click at [251, 189] on div at bounding box center [257, 190] width 12 height 12
click at [256, 176] on div at bounding box center [257, 177] width 2 height 2
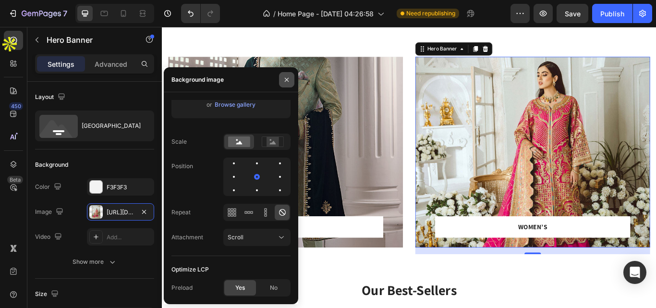
click at [288, 78] on icon "button" at bounding box center [287, 80] width 8 height 8
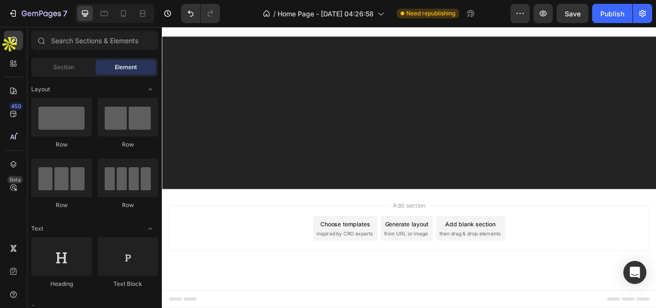
scroll to position [1313, 0]
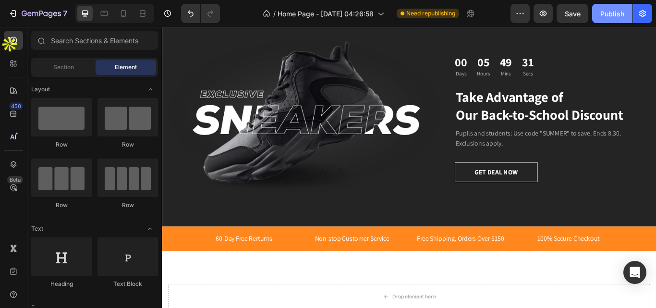
click at [603, 7] on button "Publish" at bounding box center [612, 13] width 40 height 19
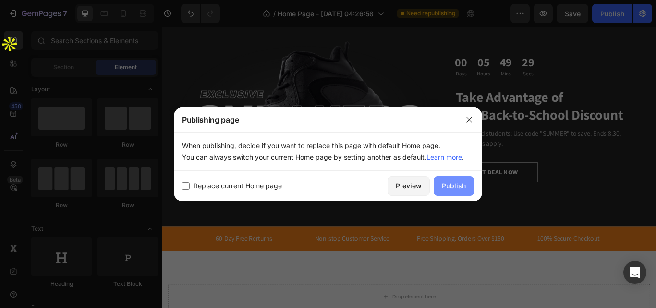
click at [451, 186] on div "Publish" at bounding box center [454, 185] width 24 height 10
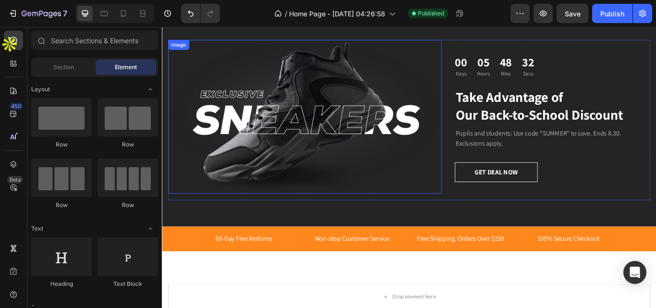
click at [262, 99] on img at bounding box center [328, 132] width 319 height 180
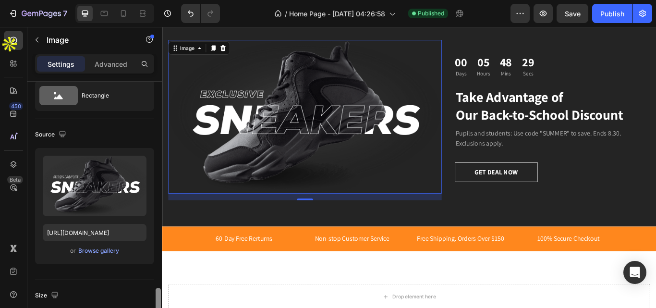
scroll to position [22, 0]
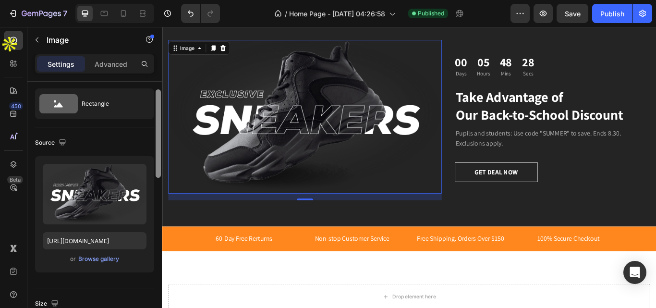
drag, startPoint x: 160, startPoint y: 149, endPoint x: 158, endPoint y: 156, distance: 7.9
click at [158, 156] on div at bounding box center [158, 133] width 5 height 88
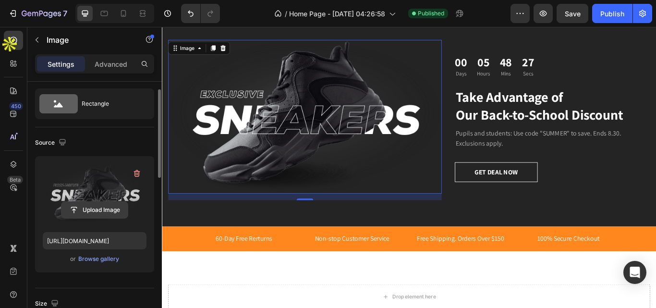
click at [117, 205] on input "file" at bounding box center [94, 210] width 66 height 16
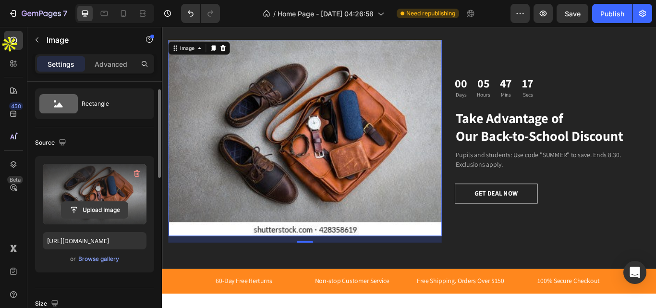
click at [99, 213] on input "file" at bounding box center [94, 210] width 66 height 16
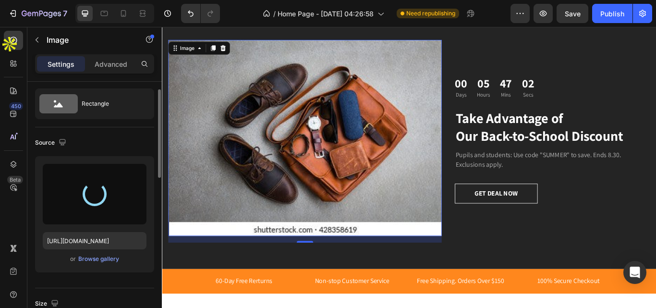
type input "[URL][DOMAIN_NAME]"
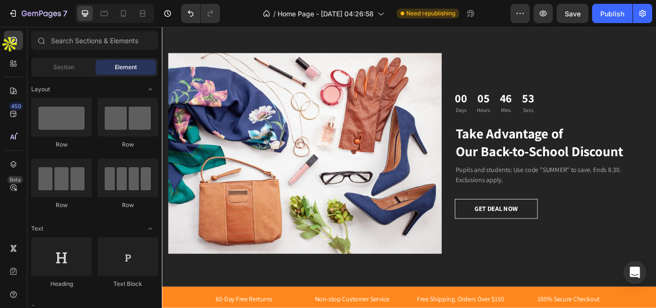
scroll to position [1318, 0]
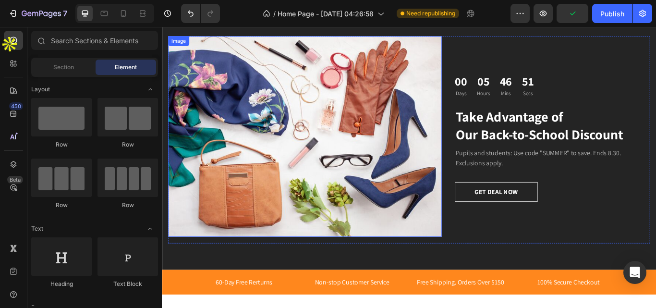
click at [356, 143] on img at bounding box center [328, 155] width 319 height 234
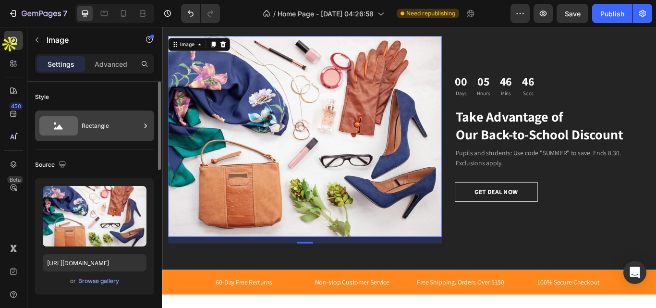
click at [132, 124] on div "Rectangle" at bounding box center [111, 126] width 59 height 22
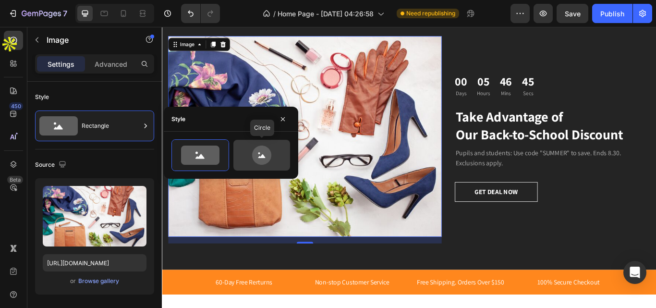
click at [254, 150] on icon at bounding box center [261, 154] width 19 height 19
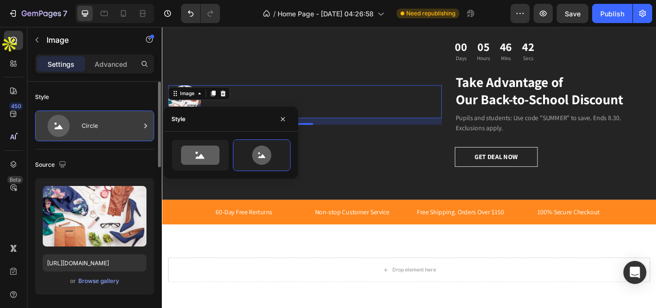
click at [115, 130] on div "Circle" at bounding box center [111, 126] width 59 height 22
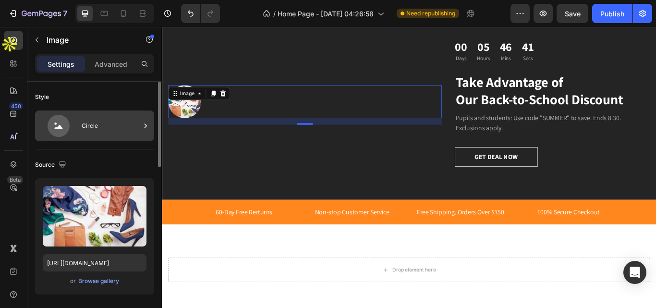
click at [143, 135] on div at bounding box center [146, 125] width 10 height 31
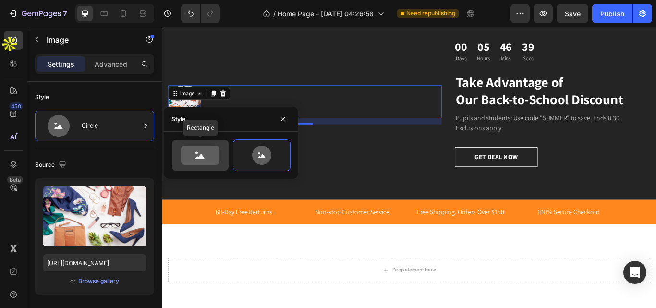
click at [210, 153] on icon at bounding box center [200, 154] width 38 height 19
type input "100"
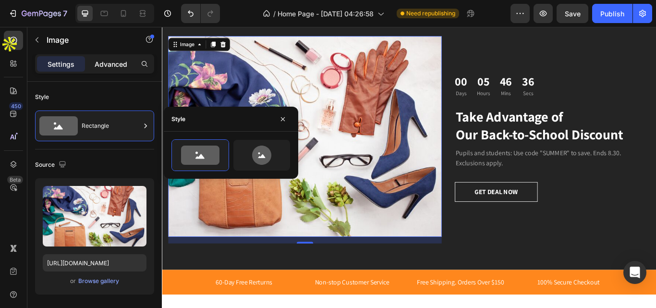
click at [119, 65] on p "Advanced" at bounding box center [111, 64] width 33 height 10
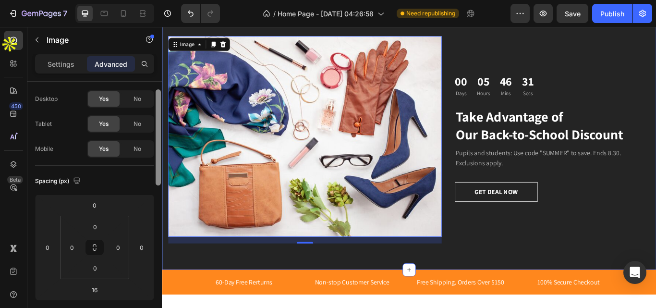
scroll to position [0, 0]
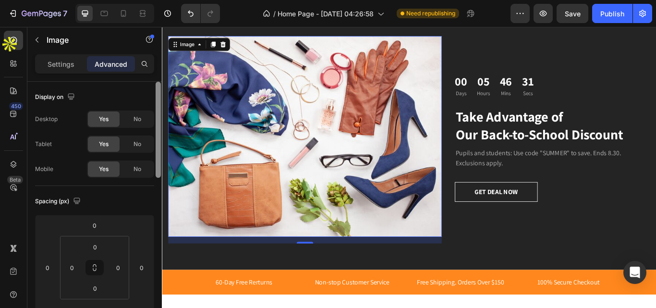
drag, startPoint x: 158, startPoint y: 160, endPoint x: 149, endPoint y: 88, distance: 72.6
click at [149, 88] on div "Display on Desktop Yes No Tablet Yes No Mobile Yes No Spacing (px) 0 0 16 0 0 0…" at bounding box center [94, 208] width 134 height 253
click at [55, 61] on p "Settings" at bounding box center [61, 64] width 27 height 10
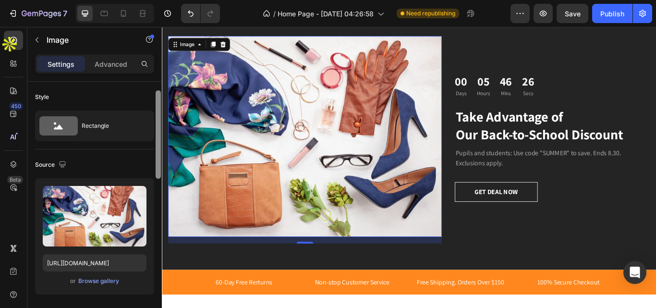
scroll to position [7, 0]
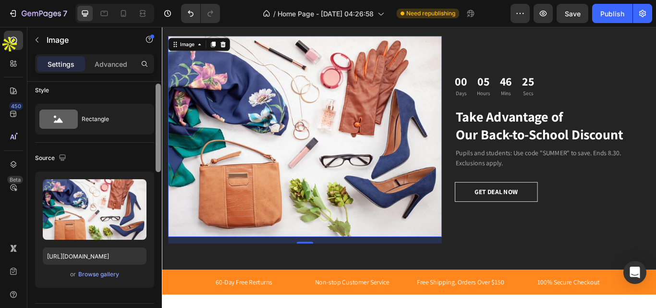
drag, startPoint x: 321, startPoint y: 158, endPoint x: 175, endPoint y: 219, distance: 158.1
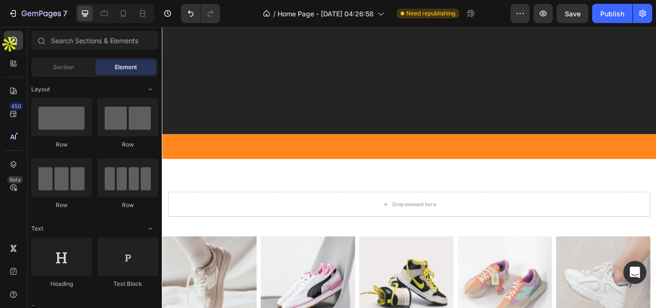
scroll to position [1689, 0]
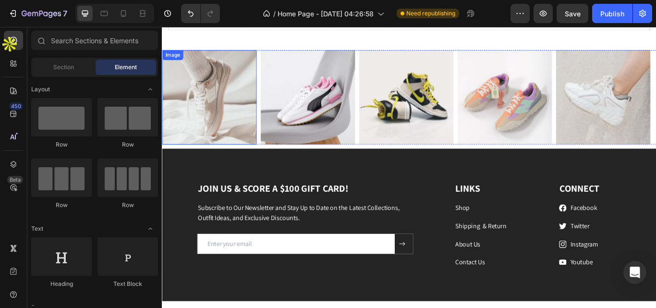
click at [222, 121] on img at bounding box center [217, 109] width 110 height 110
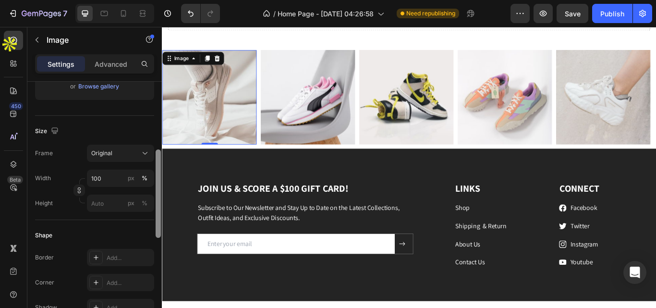
scroll to position [0, 0]
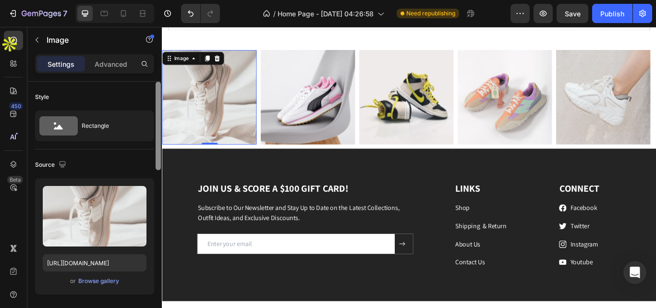
drag, startPoint x: 157, startPoint y: 104, endPoint x: 161, endPoint y: 75, distance: 29.5
click at [161, 75] on div "Settings Advanced Style Rectangle Source Upload Image [URL][DOMAIN_NAME] or Bro…" at bounding box center [94, 194] width 134 height 281
click at [112, 64] on p "Advanced" at bounding box center [111, 64] width 33 height 10
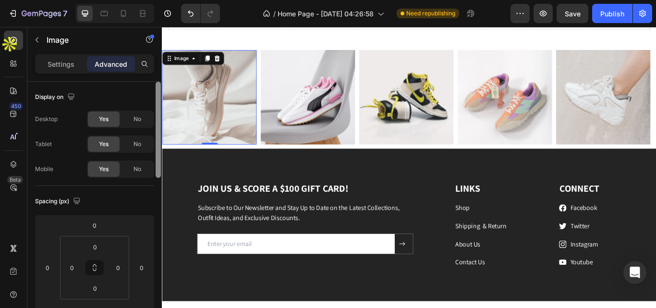
drag, startPoint x: 156, startPoint y: 157, endPoint x: 157, endPoint y: 92, distance: 65.3
click at [157, 92] on div at bounding box center [158, 130] width 5 height 96
click at [437, 57] on div "Image" at bounding box center [446, 109] width 110 height 110
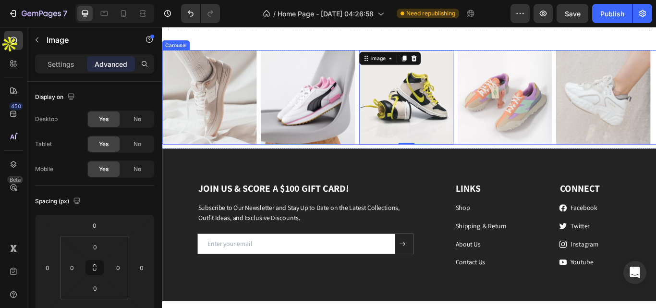
click at [275, 69] on div "Image Image Image 0 Image Image" at bounding box center [450, 109] width 576 height 110
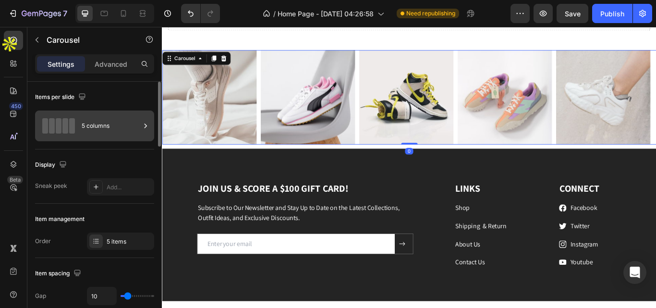
click at [128, 126] on div "5 columns" at bounding box center [111, 126] width 59 height 22
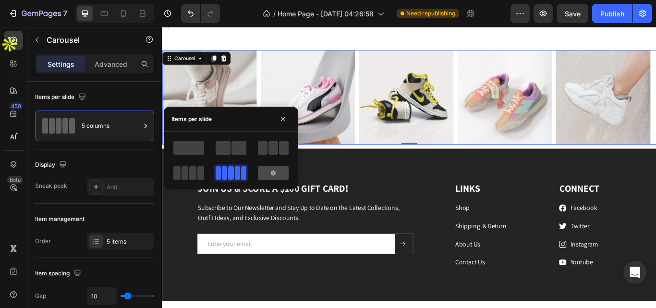
click at [276, 168] on div at bounding box center [273, 172] width 31 height 13
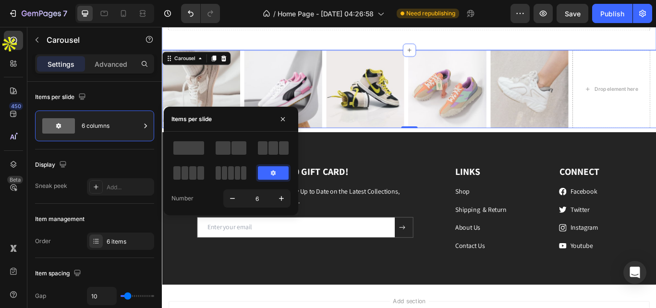
click at [605, 45] on div "Drop element here Section 7" at bounding box center [450, 9] width 576 height 90
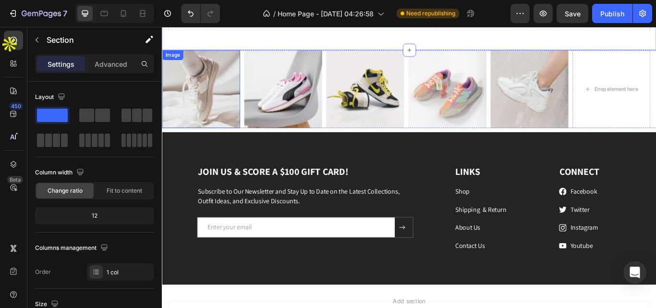
click at [221, 115] on img at bounding box center [207, 99] width 91 height 91
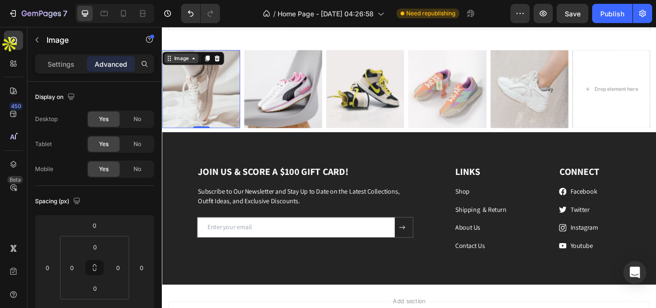
click at [193, 61] on div "Image" at bounding box center [184, 64] width 21 height 9
click at [64, 60] on p "Settings" at bounding box center [61, 64] width 27 height 10
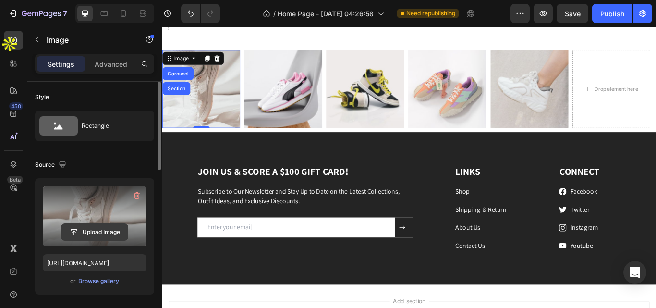
click at [80, 233] on input "file" at bounding box center [94, 232] width 66 height 16
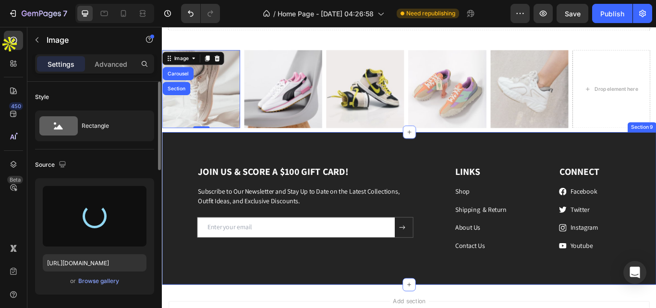
type input "[URL][DOMAIN_NAME]"
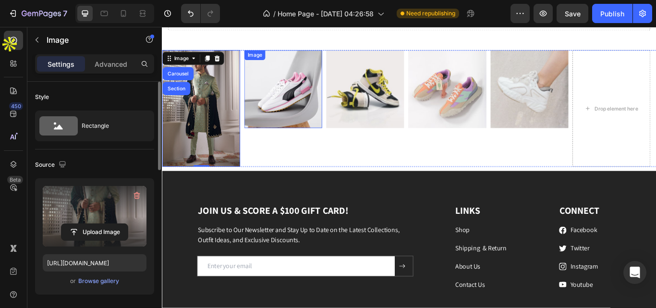
click at [303, 112] on img at bounding box center [302, 99] width 91 height 91
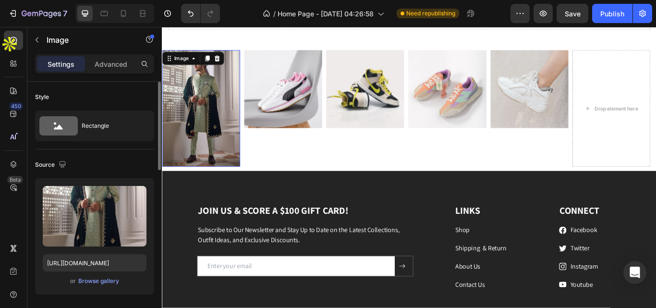
click at [221, 153] on img at bounding box center [207, 122] width 91 height 136
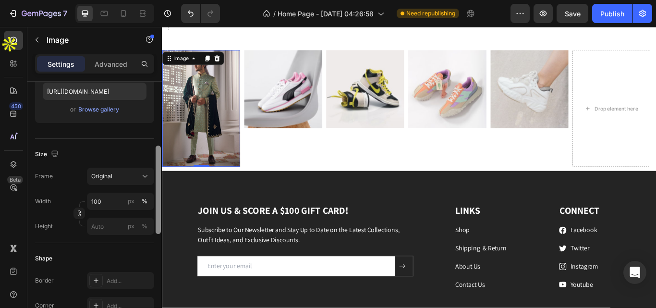
scroll to position [174, 0]
drag, startPoint x: 159, startPoint y: 112, endPoint x: 158, endPoint y: 173, distance: 61.0
click at [158, 173] on div at bounding box center [158, 187] width 5 height 88
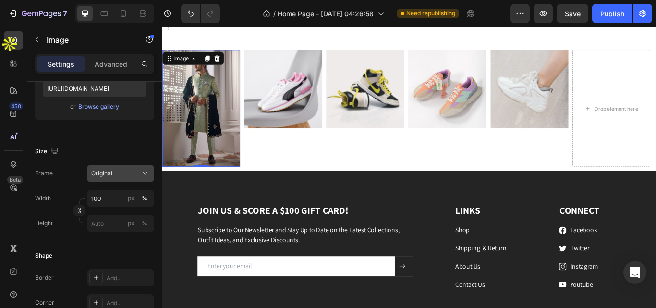
click at [125, 170] on div "Original" at bounding box center [114, 173] width 47 height 9
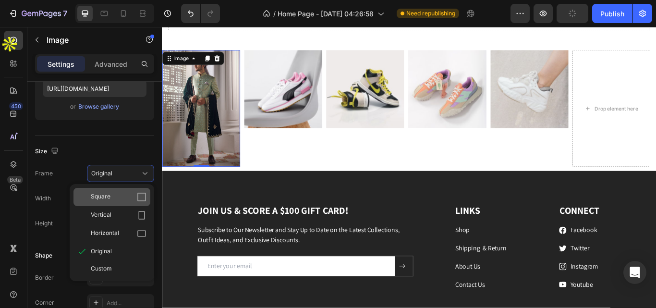
click at [144, 199] on icon at bounding box center [142, 197] width 10 height 10
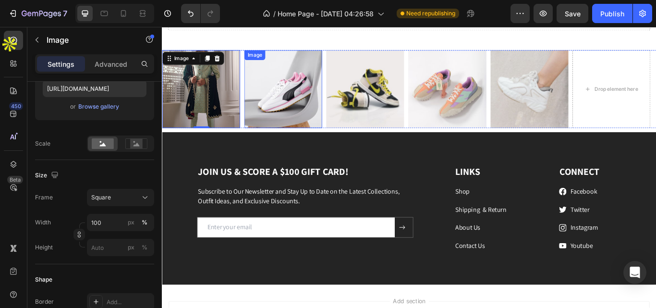
click at [309, 100] on img at bounding box center [302, 99] width 91 height 91
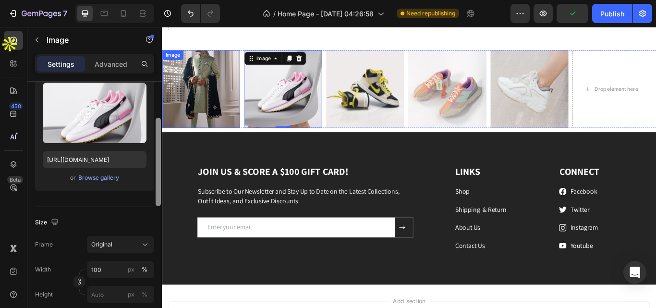
drag, startPoint x: 320, startPoint y: 182, endPoint x: 170, endPoint y: 102, distance: 169.9
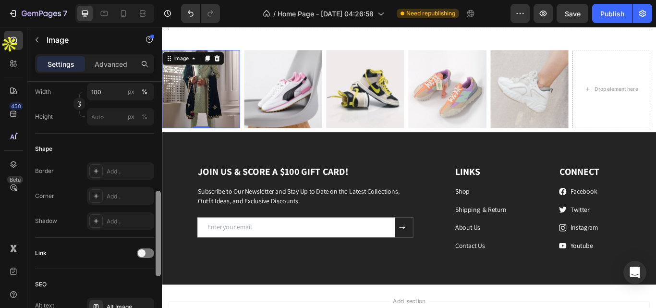
scroll to position [297, 0]
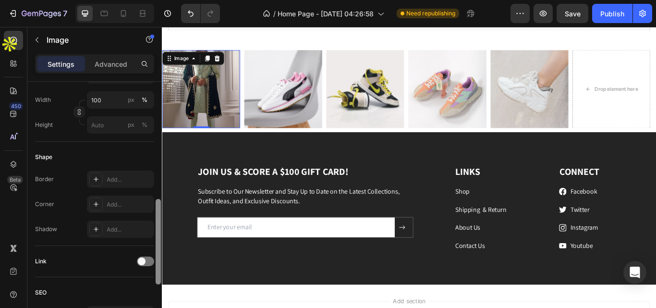
drag, startPoint x: 160, startPoint y: 119, endPoint x: 155, endPoint y: 196, distance: 77.5
click at [155, 196] on div at bounding box center [158, 220] width 7 height 253
click at [321, 106] on img at bounding box center [302, 99] width 91 height 91
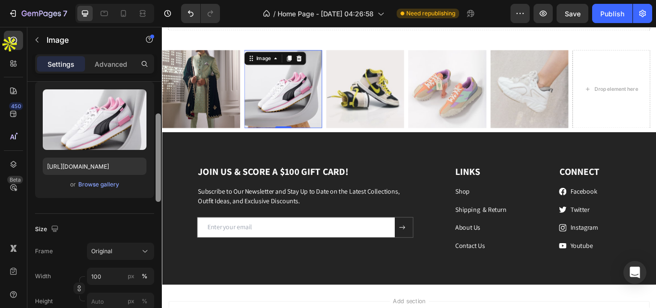
scroll to position [95, 0]
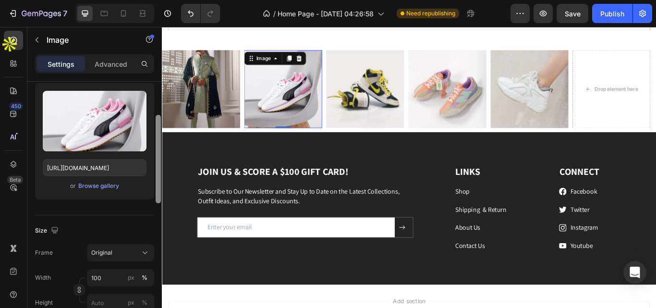
drag, startPoint x: 160, startPoint y: 209, endPoint x: 161, endPoint y: 138, distance: 70.6
click at [161, 138] on div at bounding box center [158, 208] width 7 height 253
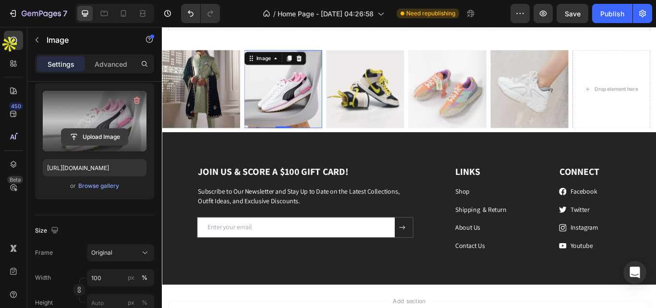
click at [102, 132] on input "file" at bounding box center [94, 137] width 66 height 16
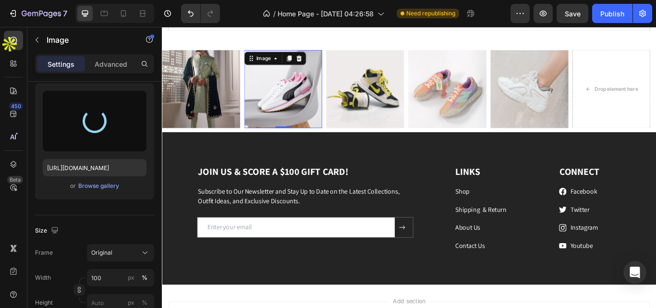
type input "[URL][DOMAIN_NAME]"
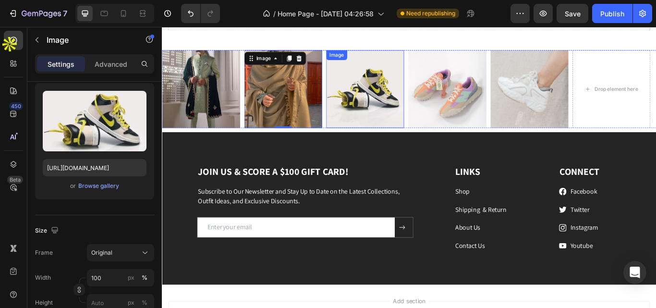
click at [408, 117] on img at bounding box center [398, 99] width 91 height 91
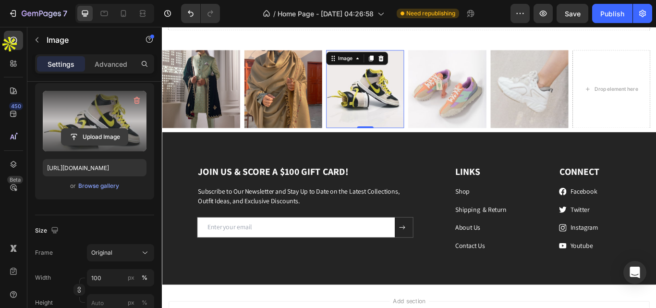
click at [119, 131] on input "file" at bounding box center [94, 137] width 66 height 16
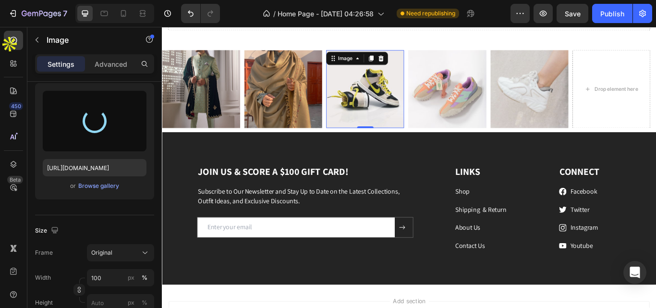
type input "[URL][DOMAIN_NAME]"
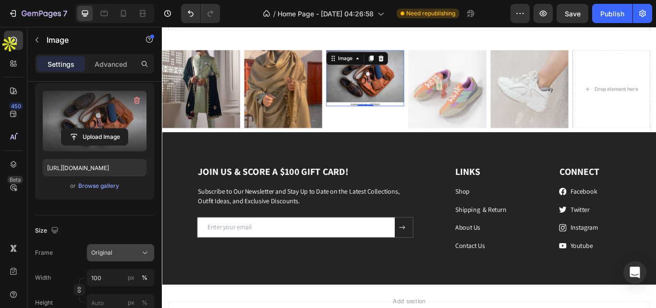
click at [136, 247] on button "Original" at bounding box center [120, 252] width 67 height 17
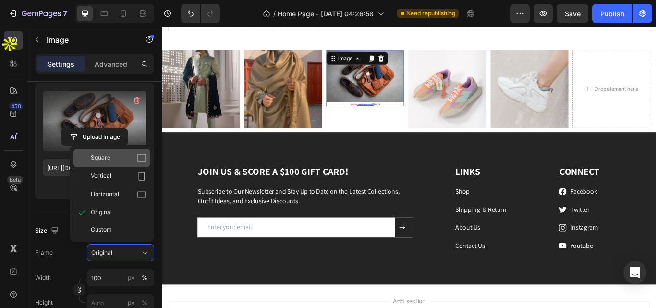
click at [120, 164] on div "Square" at bounding box center [111, 158] width 77 height 18
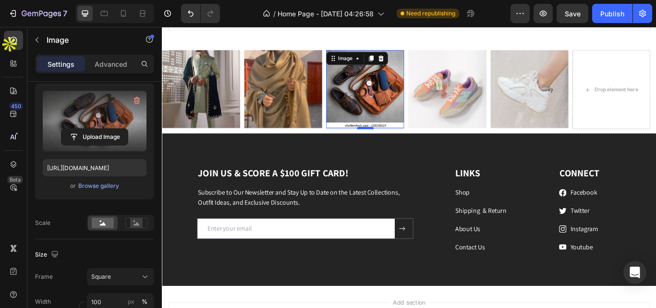
click at [396, 144] on div "Image 3" at bounding box center [398, 99] width 91 height 91
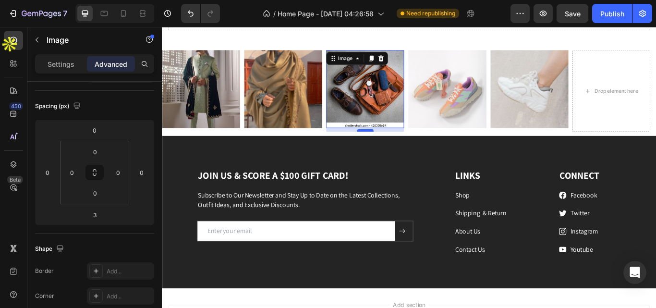
click at [396, 147] on div at bounding box center [398, 147] width 19 height 3
drag, startPoint x: 396, startPoint y: 147, endPoint x: 395, endPoint y: 153, distance: 6.1
click at [395, 149] on div at bounding box center [398, 147] width 19 height 3
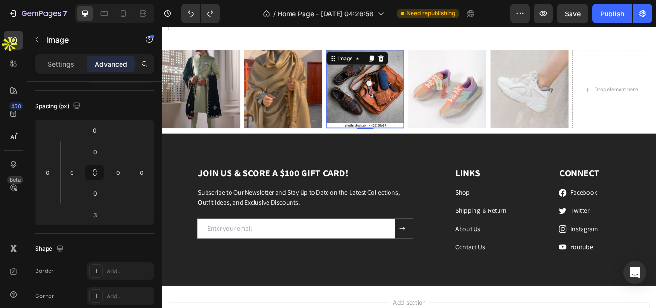
click at [406, 108] on img at bounding box center [398, 99] width 91 height 91
click at [97, 213] on input "3" at bounding box center [94, 214] width 19 height 14
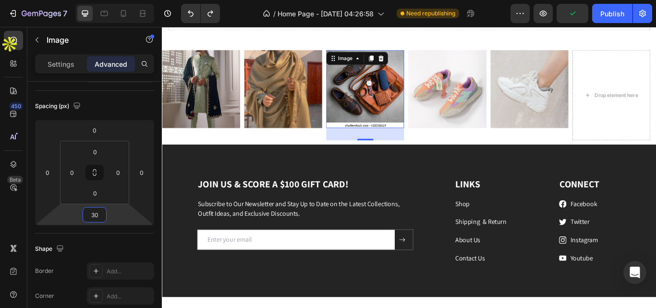
type input "3"
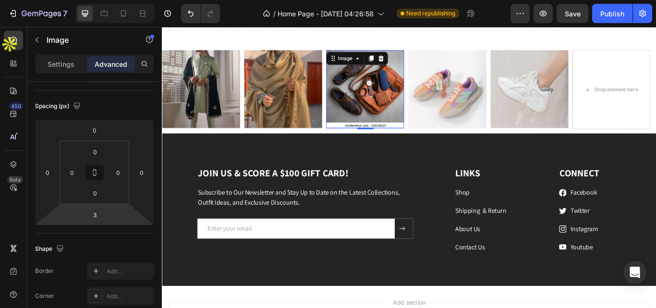
click at [388, 130] on img at bounding box center [398, 99] width 91 height 91
click at [393, 103] on img at bounding box center [398, 99] width 91 height 91
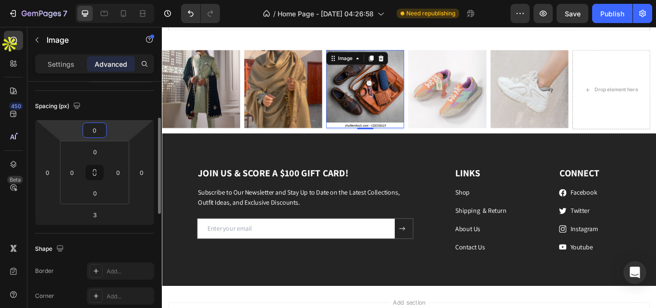
click at [98, 129] on input "0" at bounding box center [94, 130] width 19 height 14
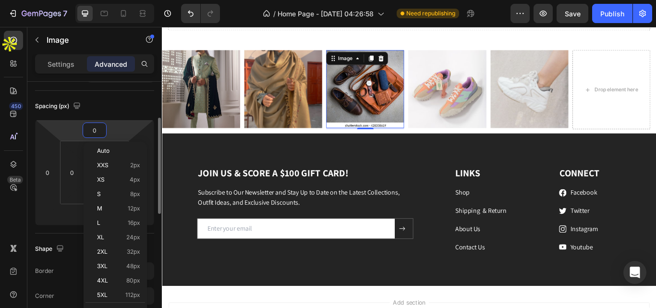
type input "3"
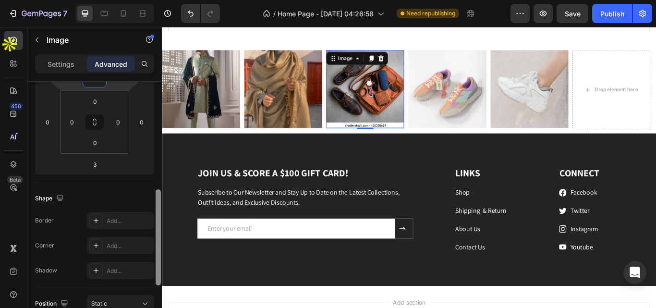
scroll to position [183, 0]
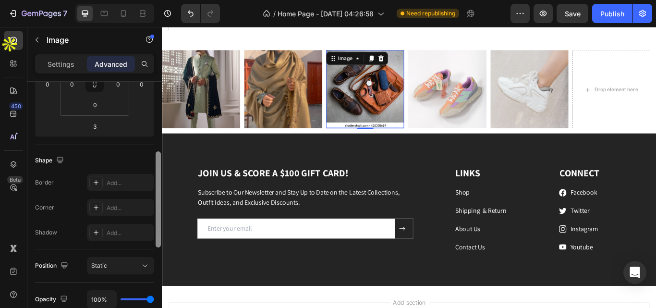
drag, startPoint x: 160, startPoint y: 148, endPoint x: 160, endPoint y: 181, distance: 33.6
click at [160, 181] on div at bounding box center [158, 199] width 5 height 96
type input "0"
click at [108, 182] on div "Add..." at bounding box center [129, 183] width 45 height 9
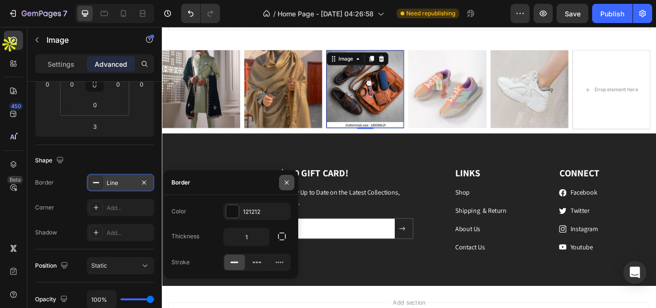
click at [288, 181] on icon "button" at bounding box center [287, 183] width 8 height 8
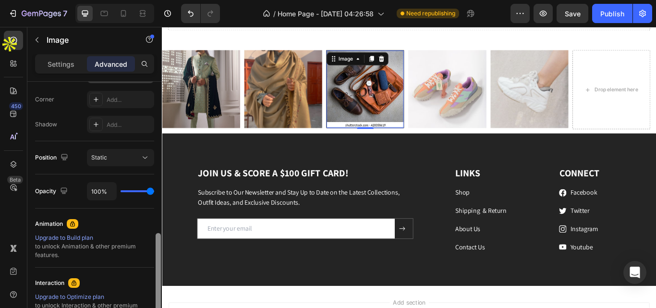
scroll to position [321, 0]
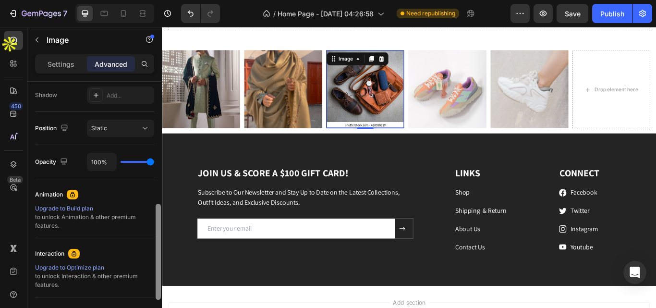
drag, startPoint x: 159, startPoint y: 155, endPoint x: 158, endPoint y: 207, distance: 52.3
click at [158, 207] on div at bounding box center [158, 252] width 5 height 96
click at [131, 131] on div "Static" at bounding box center [115, 128] width 49 height 9
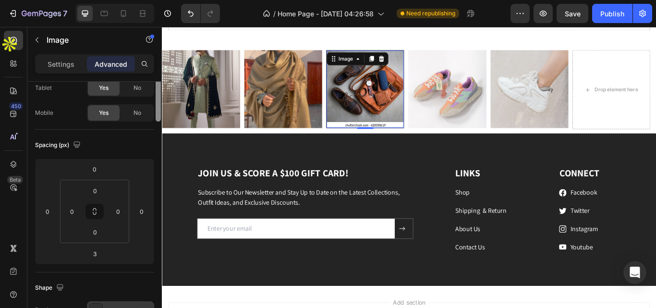
scroll to position [0, 0]
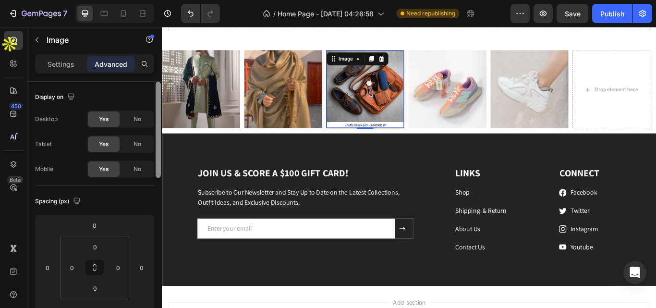
drag, startPoint x: 158, startPoint y: 244, endPoint x: 154, endPoint y: 94, distance: 149.8
click at [154, 94] on div "Display on Desktop Yes No Tablet Yes No Mobile Yes No Spacing (px) 0 0 3 0 0 0 …" at bounding box center [94, 208] width 134 height 253
click at [396, 96] on img at bounding box center [398, 100] width 90 height 90
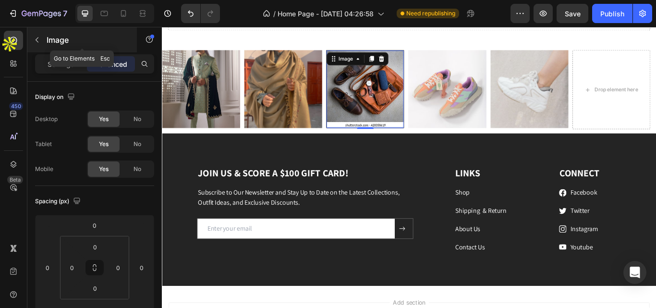
click at [39, 35] on button "button" at bounding box center [36, 39] width 15 height 15
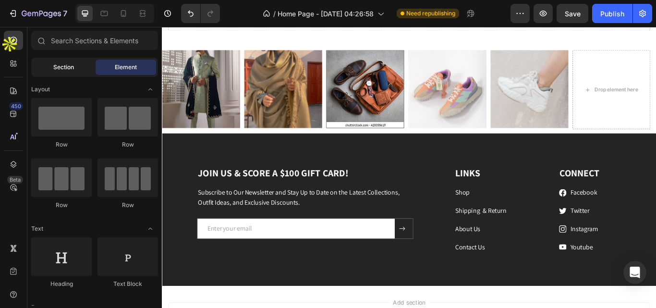
click at [57, 66] on span "Section" at bounding box center [63, 67] width 21 height 9
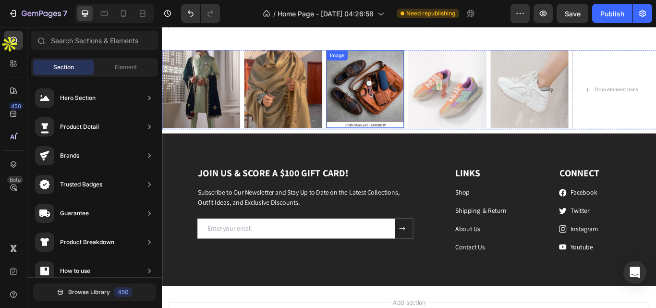
click at [392, 93] on img at bounding box center [398, 100] width 90 height 90
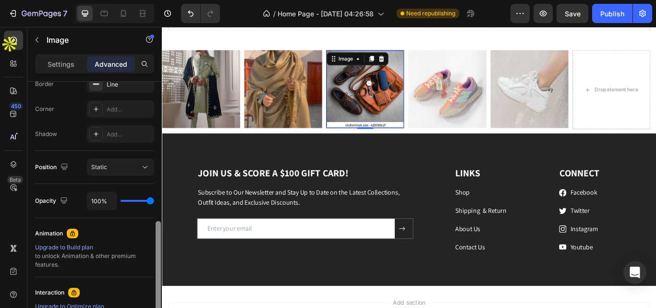
scroll to position [211, 0]
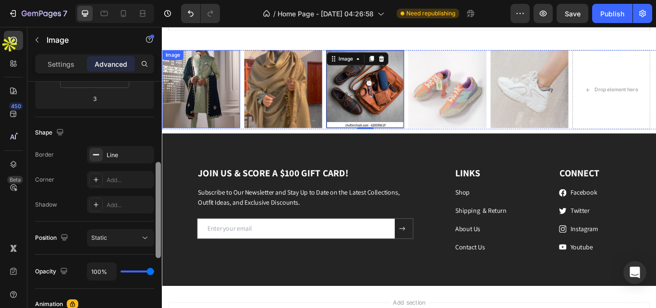
drag, startPoint x: 320, startPoint y: 152, endPoint x: 167, endPoint y: 78, distance: 170.2
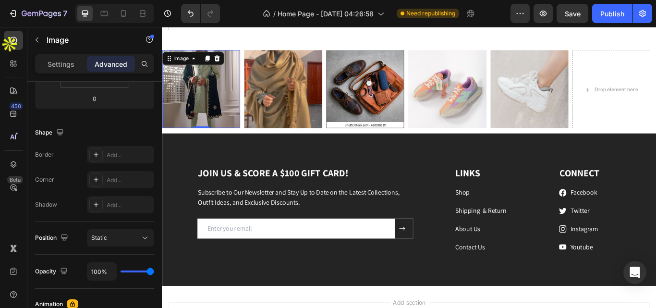
scroll to position [0, 0]
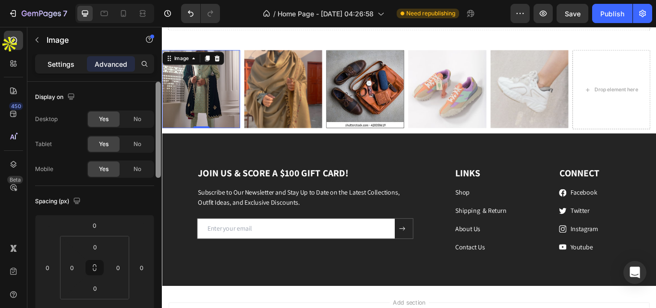
click at [71, 65] on p "Settings" at bounding box center [61, 64] width 27 height 10
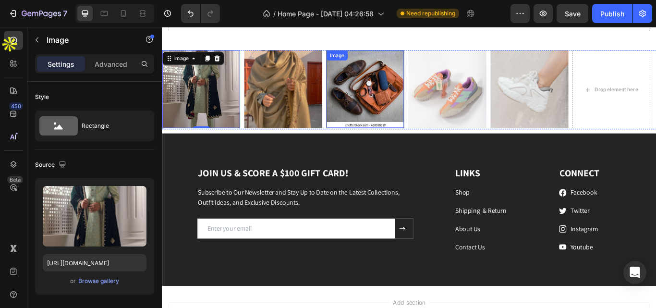
click at [425, 76] on img at bounding box center [398, 100] width 90 height 90
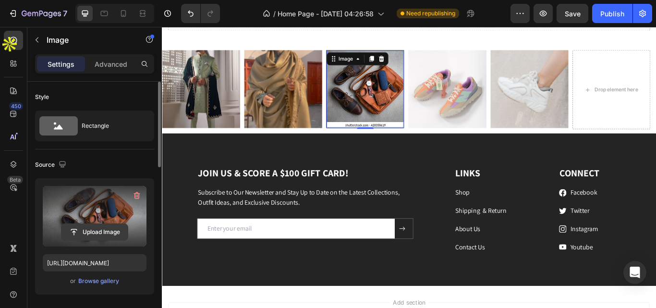
click at [100, 230] on input "file" at bounding box center [94, 232] width 66 height 16
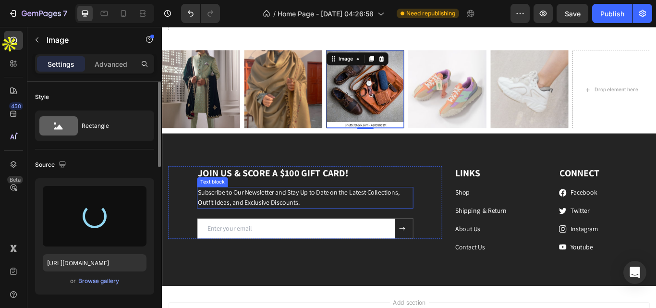
type input "[URL][DOMAIN_NAME]"
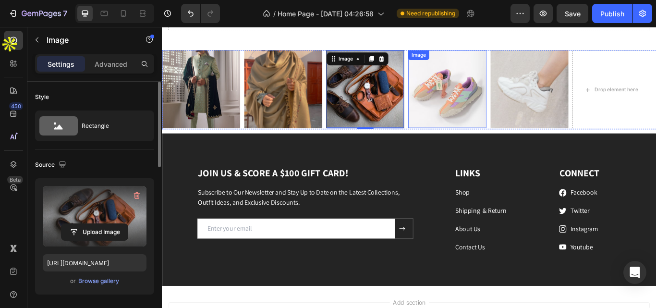
click at [508, 86] on img at bounding box center [493, 99] width 91 height 91
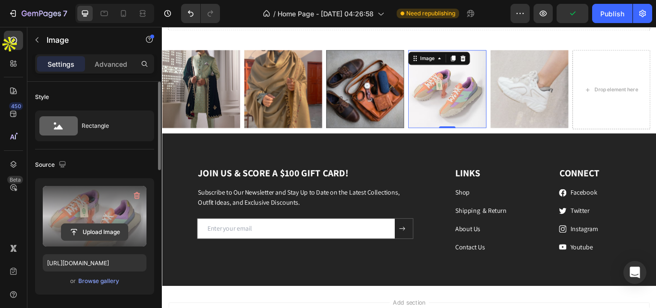
click at [98, 231] on input "file" at bounding box center [94, 232] width 66 height 16
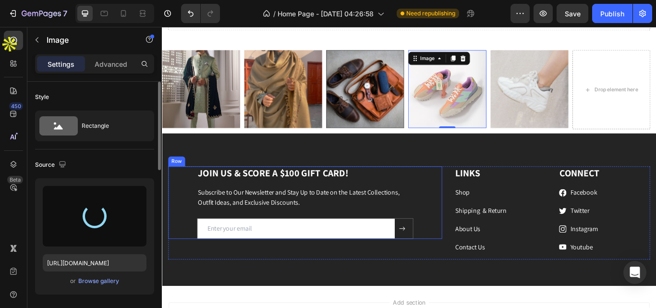
type input "[URL][DOMAIN_NAME]"
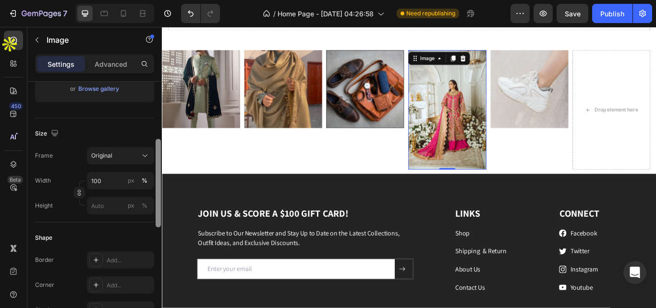
scroll to position [184, 0]
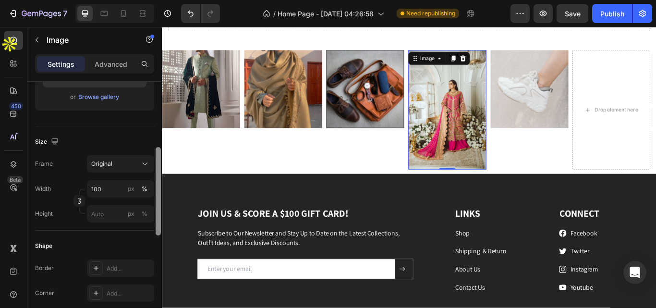
drag, startPoint x: 157, startPoint y: 144, endPoint x: 161, endPoint y: 209, distance: 64.4
click at [161, 209] on div at bounding box center [158, 209] width 7 height 253
click at [131, 166] on div "Original" at bounding box center [114, 163] width 47 height 9
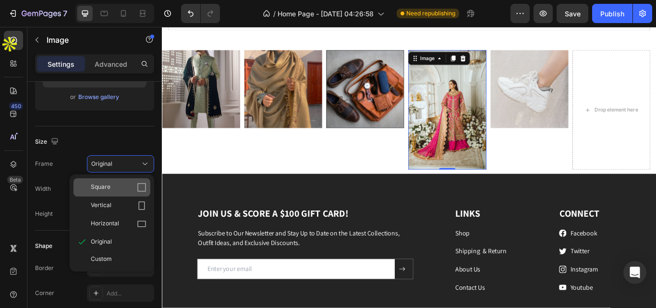
click at [108, 186] on span "Square" at bounding box center [101, 187] width 20 height 10
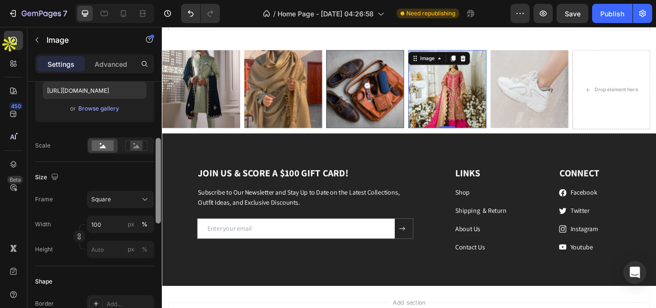
scroll to position [171, 0]
drag, startPoint x: 156, startPoint y: 173, endPoint x: 151, endPoint y: 168, distance: 6.8
click at [151, 168] on div "Style Rectangle Source Upload Image [URL][DOMAIN_NAME] or Browse gallery Scale …" at bounding box center [94, 208] width 134 height 253
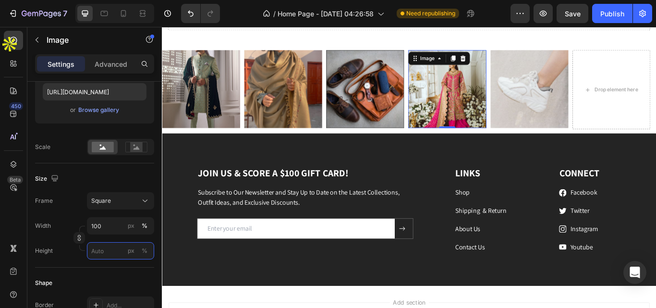
click at [108, 249] on input "px %" at bounding box center [120, 250] width 67 height 17
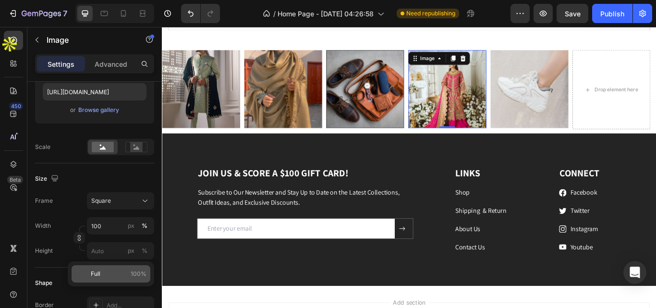
click at [130, 271] on p "Full 100%" at bounding box center [119, 273] width 56 height 9
type input "100"
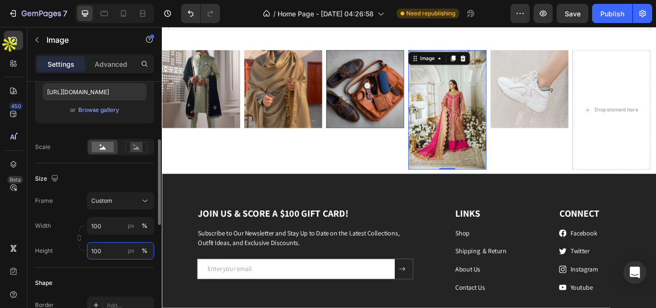
click at [114, 248] on input "100" at bounding box center [120, 250] width 67 height 17
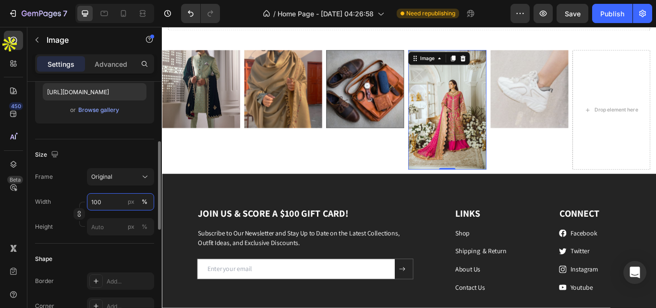
click at [114, 224] on div "Width 100 px % Height px %" at bounding box center [94, 214] width 119 height 42
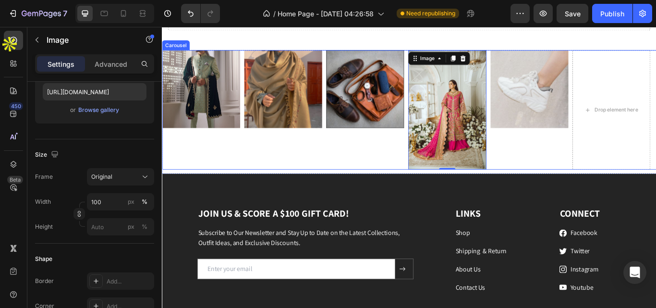
click at [399, 177] on div "Image" at bounding box center [398, 123] width 91 height 139
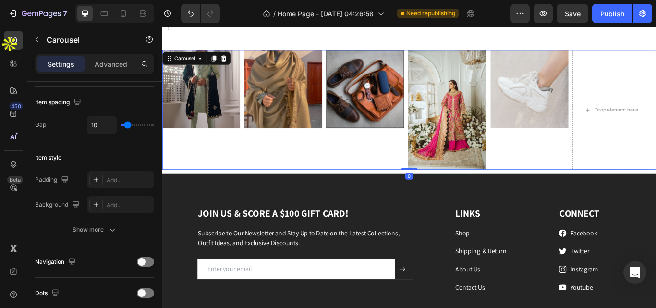
scroll to position [0, 0]
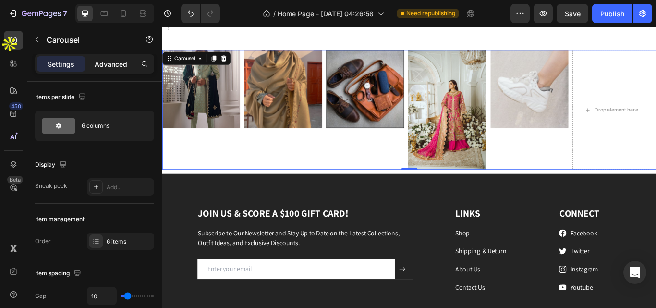
click at [121, 71] on div "Advanced" at bounding box center [111, 63] width 48 height 15
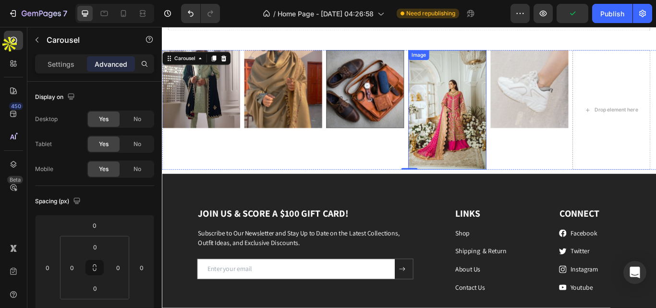
click at [493, 122] on img at bounding box center [493, 123] width 91 height 139
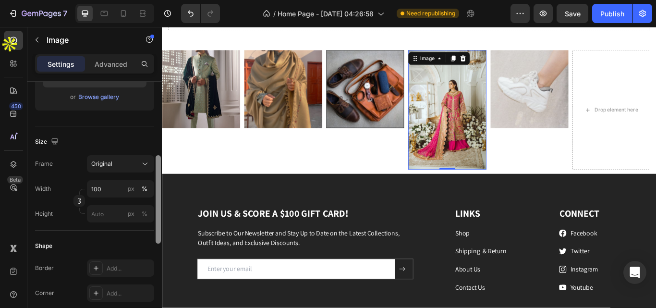
scroll to position [191, 0]
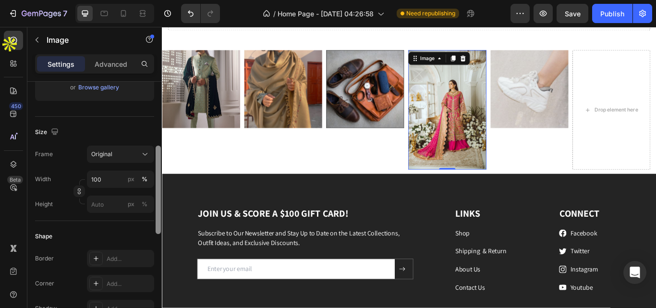
drag, startPoint x: 157, startPoint y: 152, endPoint x: 157, endPoint y: 208, distance: 56.2
click at [157, 208] on div at bounding box center [158, 189] width 5 height 88
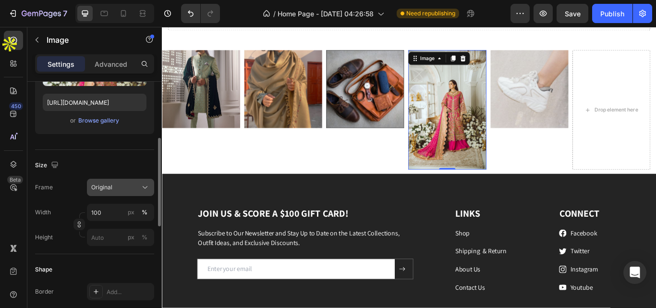
click at [144, 181] on button "Original" at bounding box center [120, 187] width 67 height 17
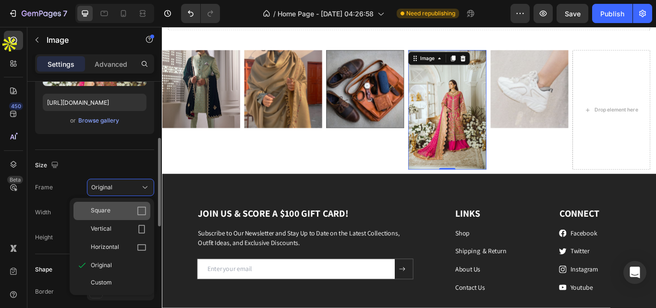
click at [126, 211] on div "Square" at bounding box center [119, 211] width 56 height 10
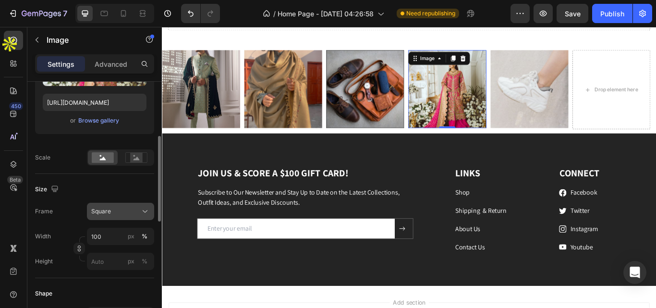
click at [125, 214] on div "Square" at bounding box center [114, 211] width 47 height 9
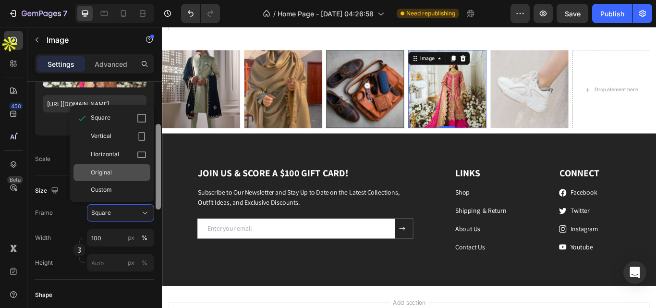
drag, startPoint x: 159, startPoint y: 174, endPoint x: 146, endPoint y: 170, distance: 13.9
click at [146, 170] on div "Style Rectangle Source Upload Image [URL][DOMAIN_NAME] or Browse gallery Scale …" at bounding box center [94, 208] width 134 height 253
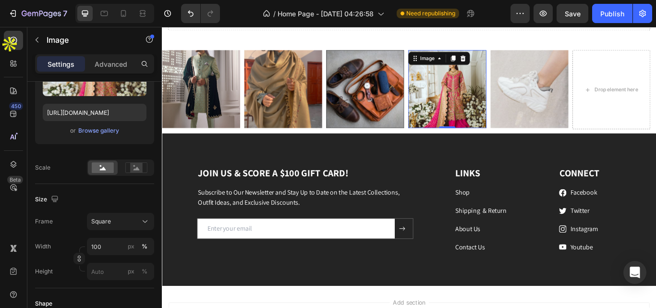
click at [487, 94] on img at bounding box center [493, 99] width 91 height 91
click at [564, 93] on img at bounding box center [589, 99] width 91 height 91
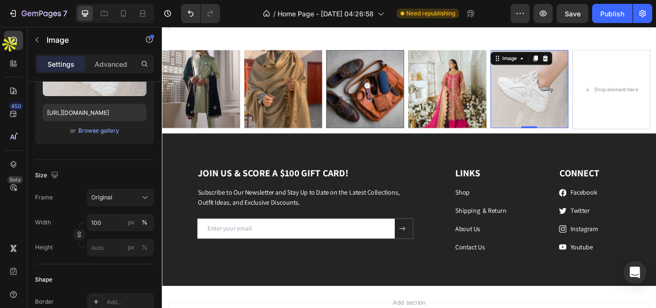
click at [594, 110] on img at bounding box center [589, 99] width 91 height 91
click at [592, 107] on img at bounding box center [589, 99] width 91 height 91
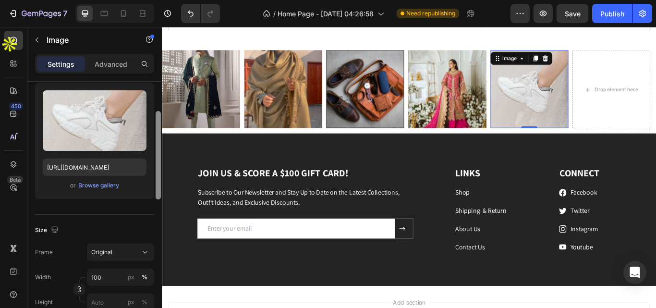
scroll to position [90, 0]
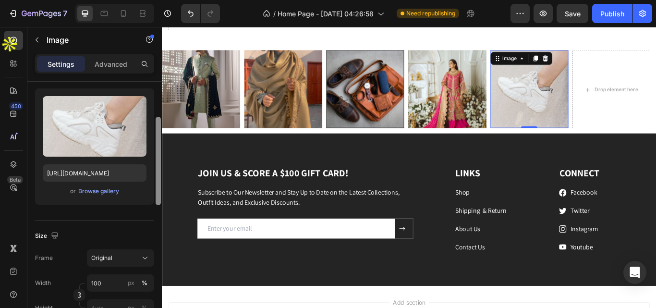
drag, startPoint x: 158, startPoint y: 172, endPoint x: 158, endPoint y: 151, distance: 21.1
click at [158, 151] on div at bounding box center [158, 161] width 5 height 88
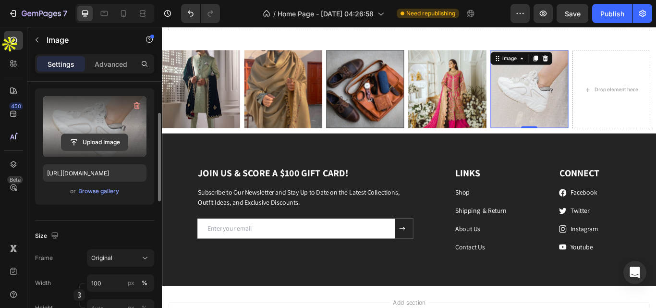
click at [95, 133] on button "Upload Image" at bounding box center [94, 141] width 67 height 17
click at [97, 139] on input "file" at bounding box center [94, 142] width 66 height 16
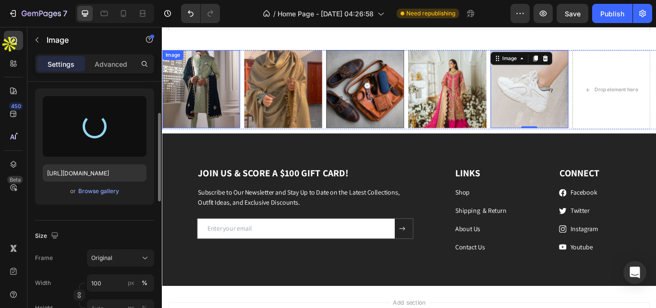
type input "[URL][DOMAIN_NAME]"
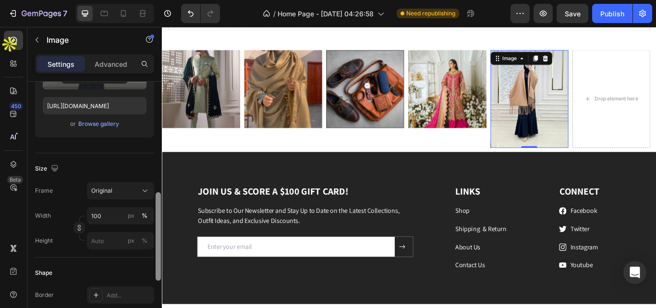
drag, startPoint x: 159, startPoint y: 181, endPoint x: 160, endPoint y: 203, distance: 21.6
click at [160, 203] on div at bounding box center [158, 236] width 5 height 88
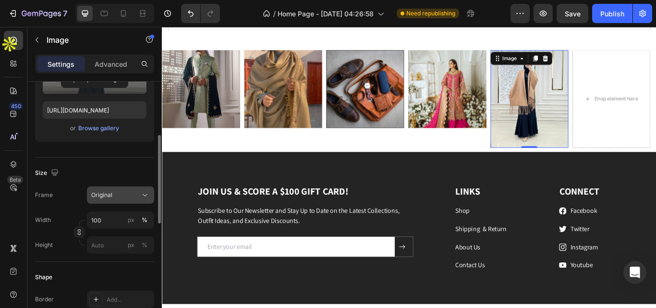
click at [138, 198] on div "Original" at bounding box center [114, 195] width 47 height 9
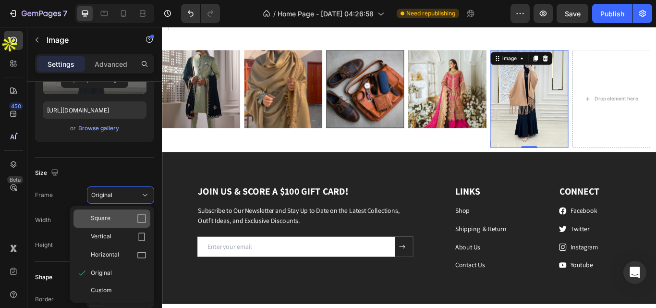
click at [132, 216] on div "Square" at bounding box center [119, 219] width 56 height 10
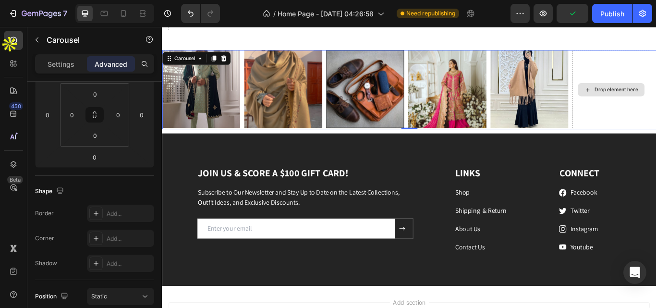
scroll to position [0, 0]
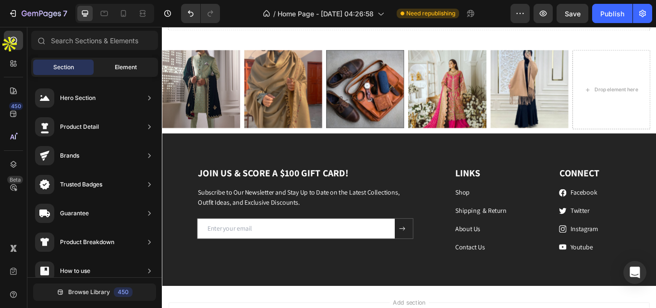
click at [139, 65] on div "Element" at bounding box center [126, 67] width 60 height 15
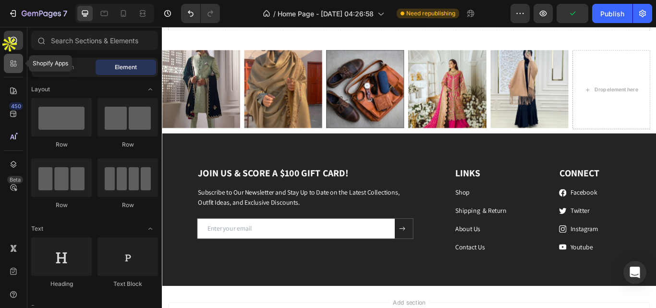
click at [17, 64] on icon at bounding box center [14, 64] width 10 height 10
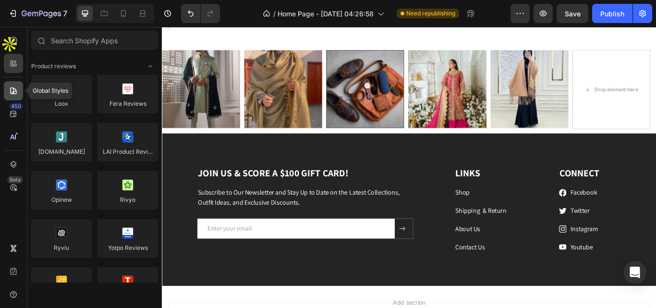
click at [11, 92] on icon at bounding box center [13, 90] width 7 height 7
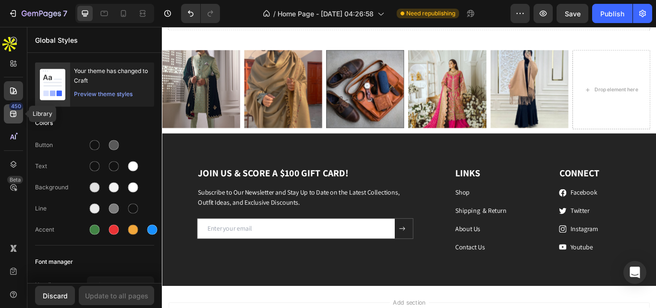
click at [9, 114] on icon at bounding box center [14, 114] width 10 height 10
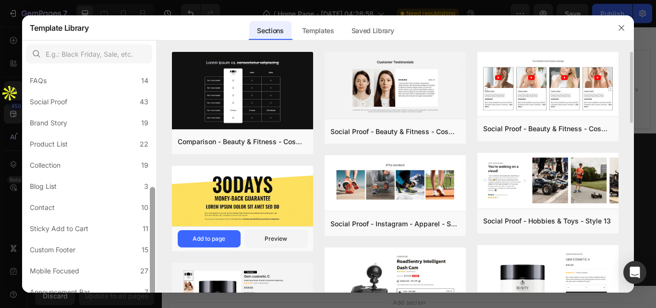
scroll to position [245, 0]
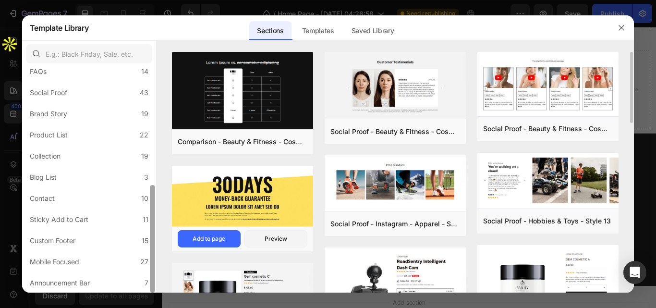
drag, startPoint x: 153, startPoint y: 86, endPoint x: 175, endPoint y: 230, distance: 145.3
click at [175, 230] on div "All Sections 446 Hero Section 76 Product Detail 34 Brands 11 Trusted Badges 7 G…" at bounding box center [328, 166] width 612 height 252
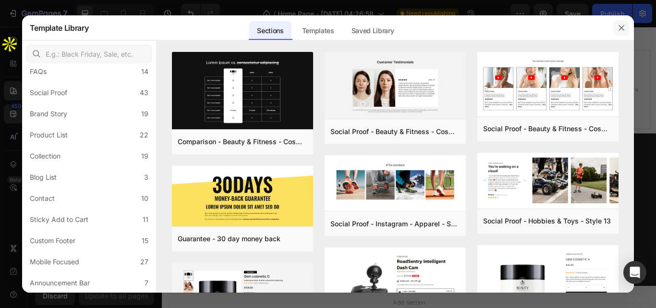
click at [626, 26] on button "button" at bounding box center [620, 27] width 15 height 15
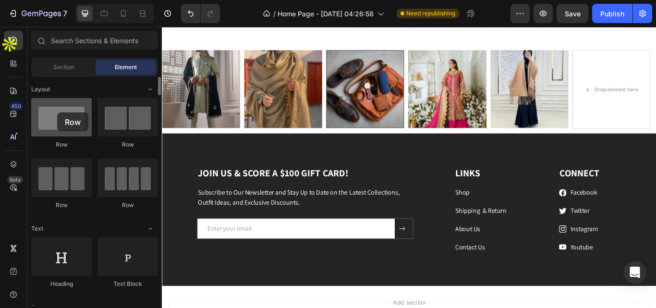
click at [57, 112] on div at bounding box center [61, 117] width 60 height 38
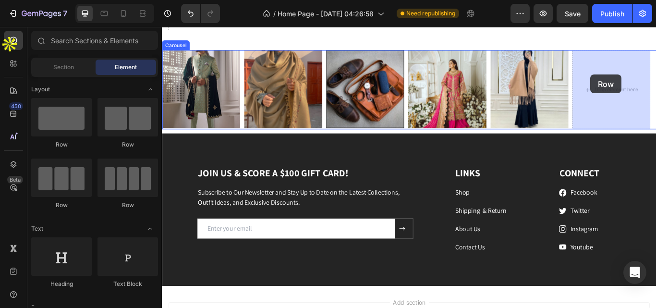
drag, startPoint x: 234, startPoint y: 140, endPoint x: 661, endPoint y: 83, distance: 431.4
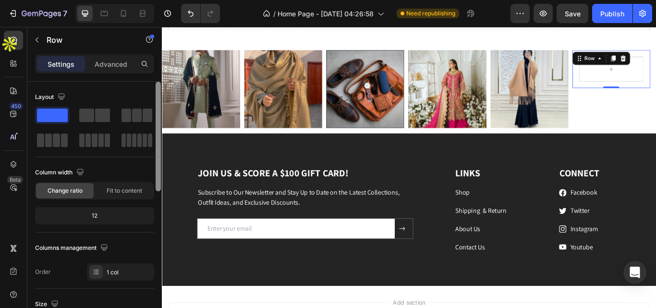
scroll to position [253, 0]
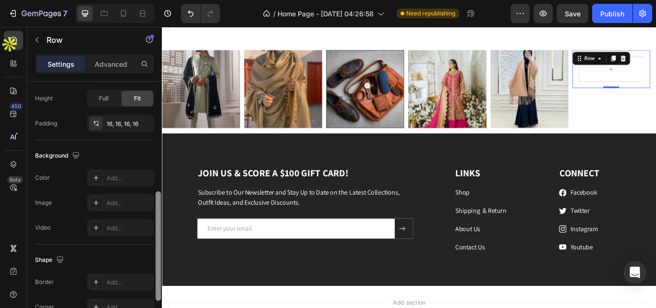
click at [161, 174] on div at bounding box center [158, 208] width 7 height 253
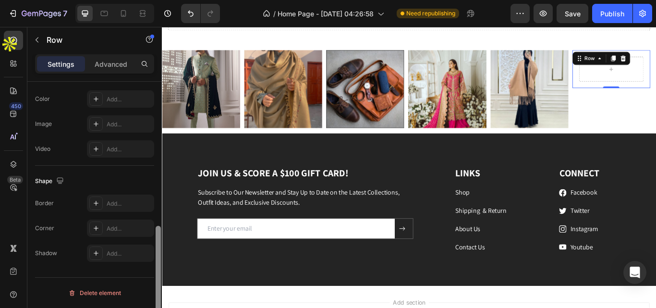
drag, startPoint x: 161, startPoint y: 208, endPoint x: 159, endPoint y: 195, distance: 13.0
click at [159, 195] on div at bounding box center [158, 208] width 7 height 253
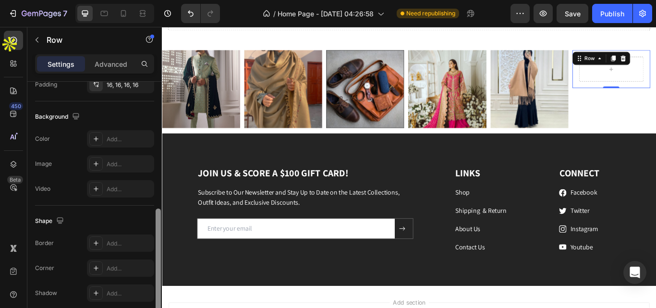
drag, startPoint x: 158, startPoint y: 241, endPoint x: 155, endPoint y: 217, distance: 24.2
click at [155, 217] on div at bounding box center [158, 208] width 7 height 253
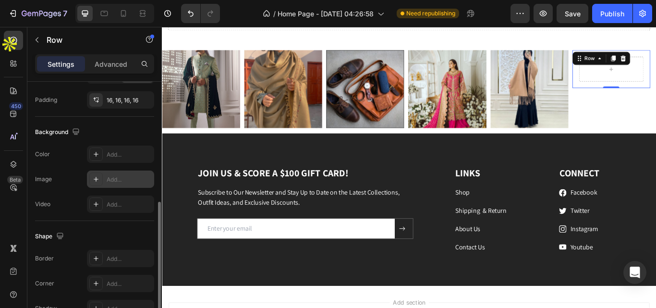
click at [99, 177] on icon at bounding box center [96, 179] width 8 height 8
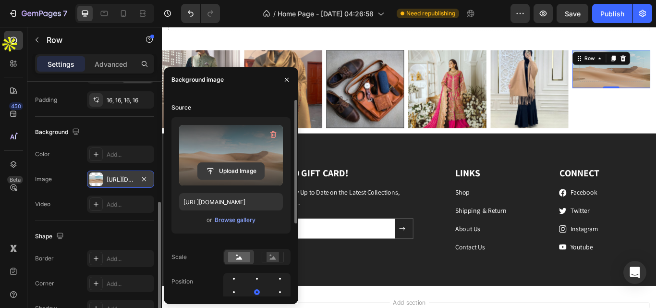
click at [244, 169] on input "file" at bounding box center [231, 171] width 66 height 16
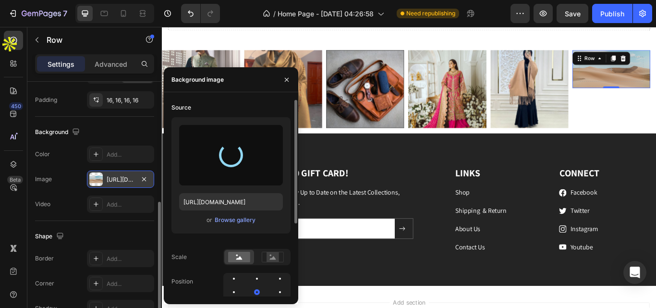
type input "[URL][DOMAIN_NAME]"
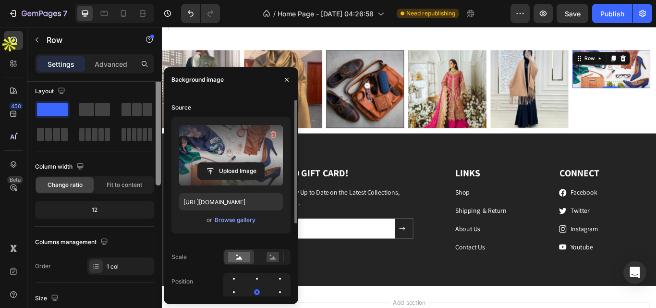
scroll to position [0, 0]
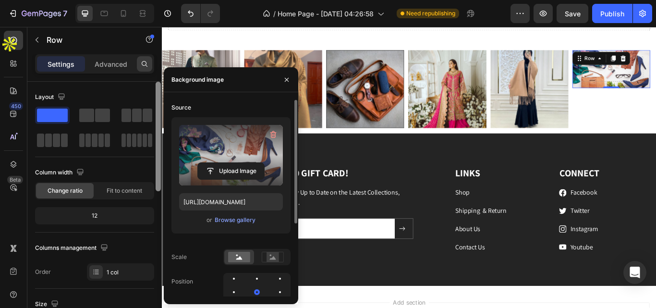
drag, startPoint x: 159, startPoint y: 218, endPoint x: 150, endPoint y: 61, distance: 156.8
click at [150, 61] on div "Settings Advanced Layout Column width Change ratio Fit to content 12 Columns ma…" at bounding box center [94, 194] width 134 height 281
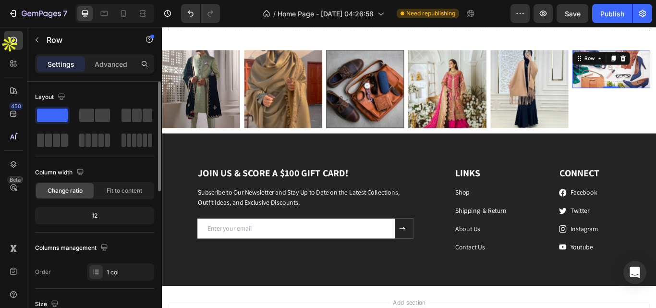
click at [120, 68] on p "Advanced" at bounding box center [111, 64] width 33 height 10
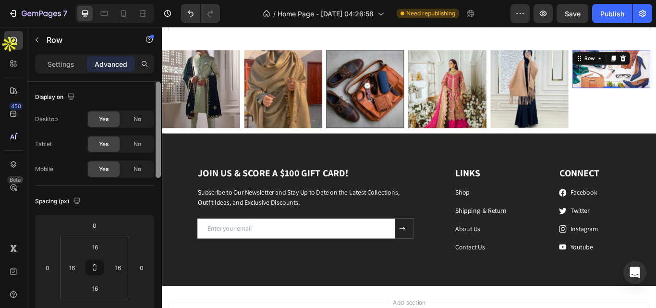
drag, startPoint x: 160, startPoint y: 156, endPoint x: 149, endPoint y: 86, distance: 70.9
click at [149, 86] on div "Display on Desktop Yes No Tablet Yes No Mobile Yes No Spacing (px) 0 0 0 0 16 1…" at bounding box center [94, 208] width 134 height 253
click at [57, 59] on p "Settings" at bounding box center [61, 64] width 27 height 10
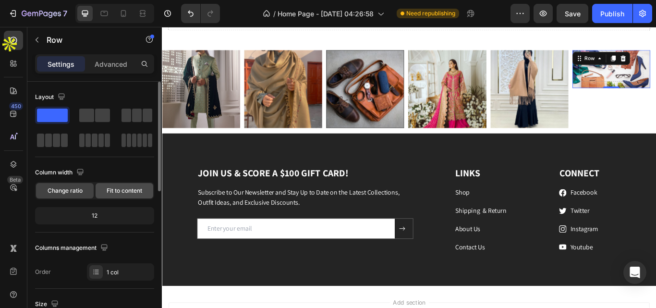
click at [113, 190] on span "Fit to content" at bounding box center [125, 190] width 36 height 9
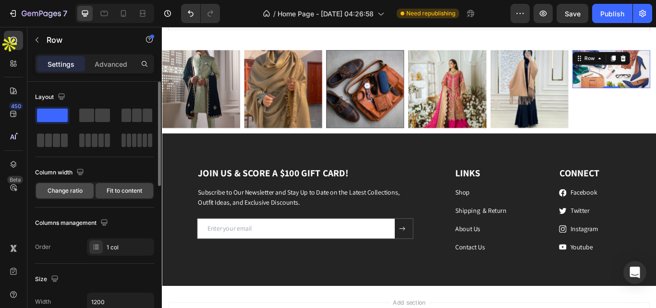
click at [70, 193] on span "Change ratio" at bounding box center [65, 190] width 35 height 9
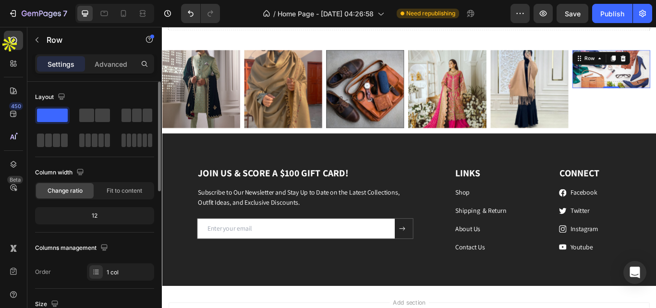
click at [100, 216] on div "12" at bounding box center [94, 215] width 115 height 13
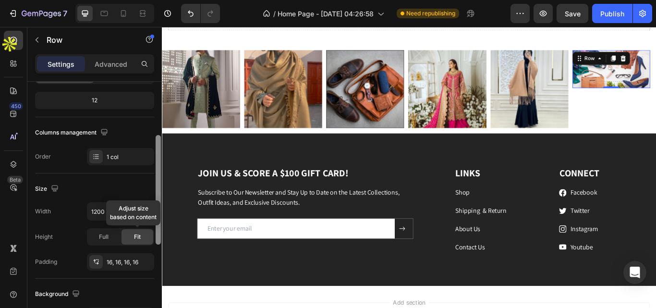
drag, startPoint x: 158, startPoint y: 186, endPoint x: 143, endPoint y: 237, distance: 53.1
click at [143, 237] on div "Layout Column width Change ratio Fit to content 12 Columns management Order 1 c…" at bounding box center [94, 208] width 134 height 253
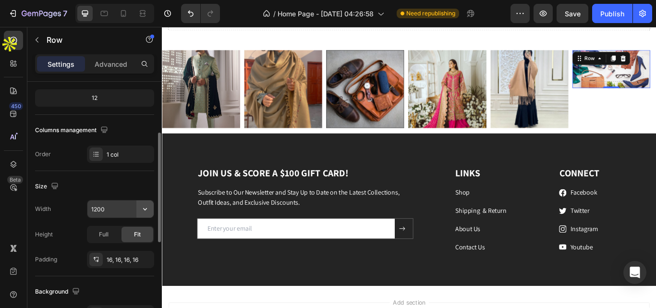
click at [143, 205] on icon "button" at bounding box center [145, 209] width 10 height 10
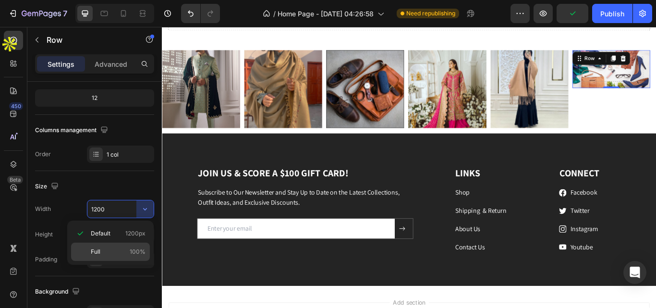
click at [84, 252] on div "Full 100%" at bounding box center [110, 251] width 79 height 18
type input "100%"
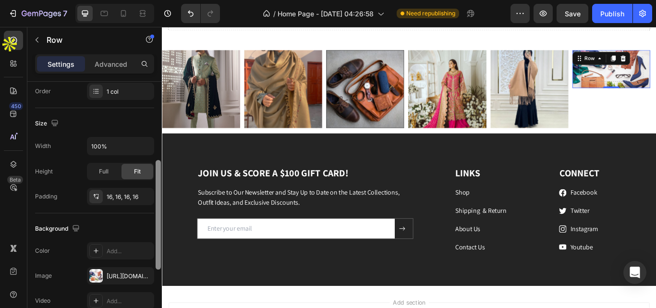
scroll to position [215, 0]
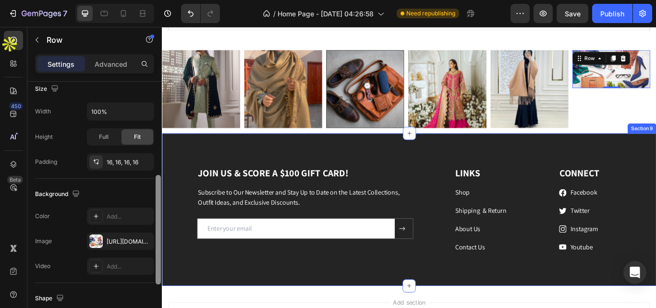
drag, startPoint x: 319, startPoint y: 177, endPoint x: 164, endPoint y: 252, distance: 172.4
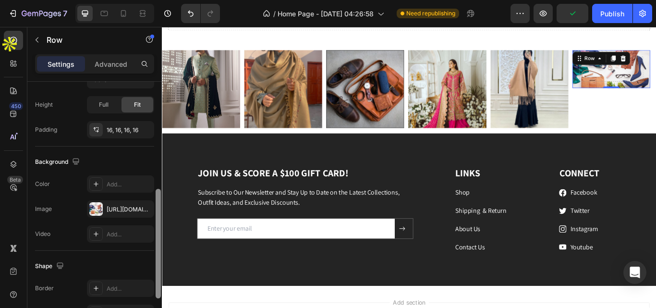
scroll to position [222, 0]
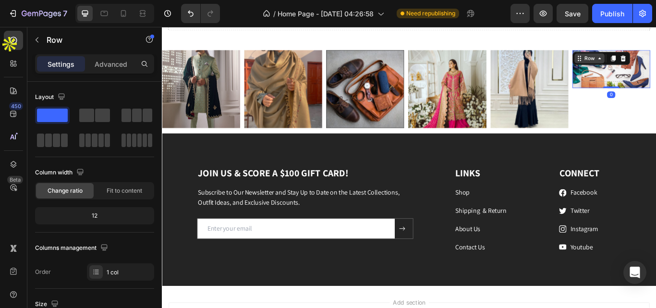
click at [655, 63] on div "Row" at bounding box center [660, 64] width 16 height 9
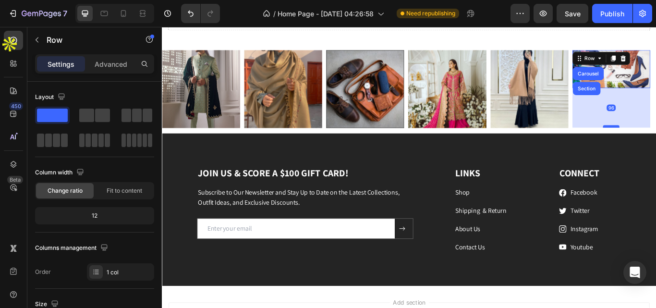
drag, startPoint x: 686, startPoint y: 97, endPoint x: 691, endPoint y: 143, distance: 46.3
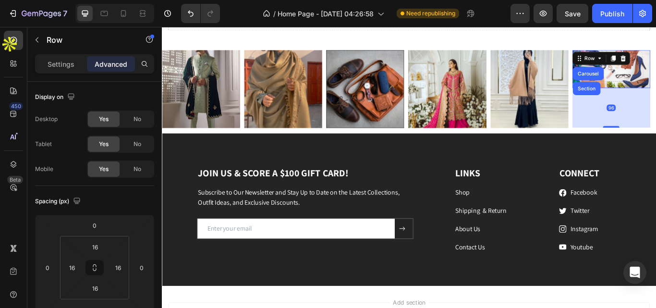
click at [66, 67] on p "Settings" at bounding box center [61, 64] width 27 height 10
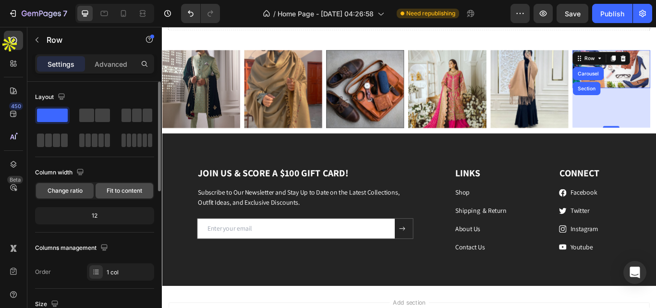
click at [137, 186] on div "Fit to content" at bounding box center [125, 190] width 58 height 15
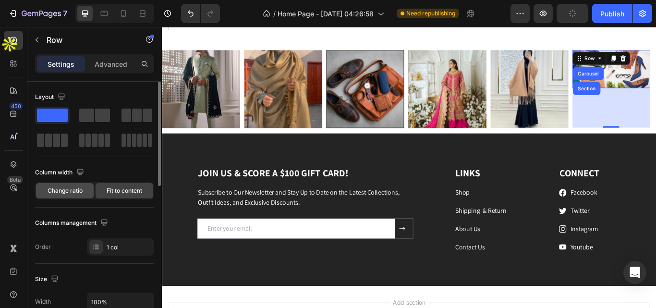
click at [71, 190] on span "Change ratio" at bounding box center [65, 190] width 35 height 9
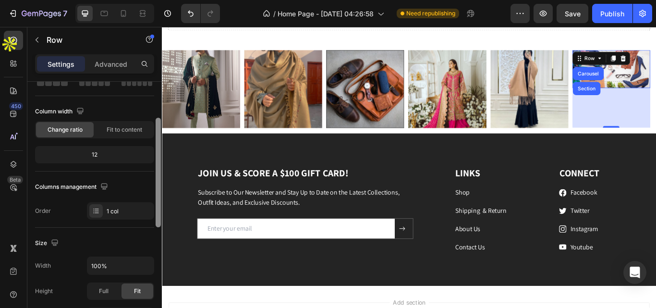
scroll to position [91, 0]
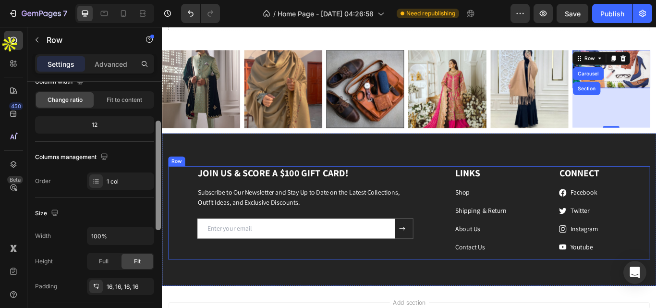
drag, startPoint x: 320, startPoint y: 205, endPoint x: 169, endPoint y: 284, distance: 170.2
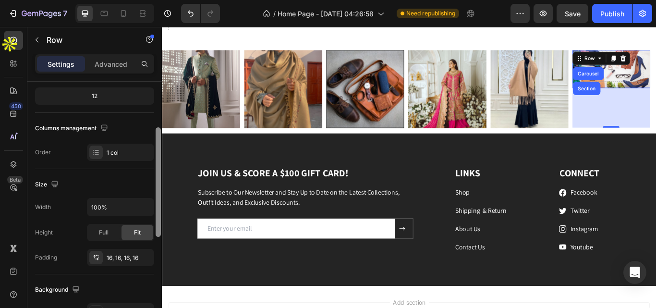
scroll to position [122, 0]
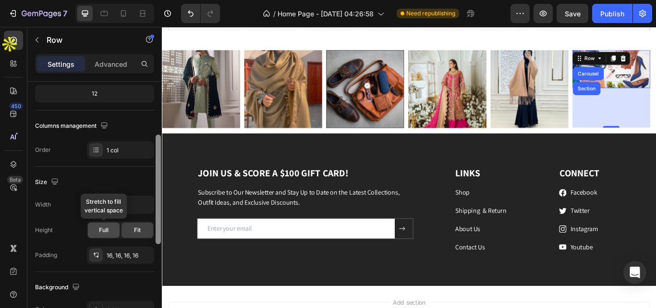
click at [108, 231] on span "Full" at bounding box center [104, 230] width 10 height 9
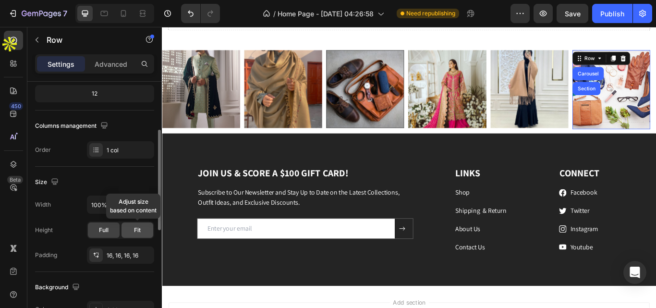
click at [140, 232] on span "Fit" at bounding box center [137, 230] width 7 height 9
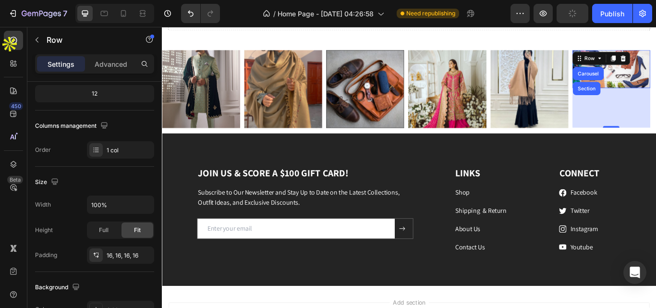
click at [649, 148] on div "Image Image Image Image Image Row Carousel Section 96 Carousel Section 8" at bounding box center [450, 102] width 576 height 97
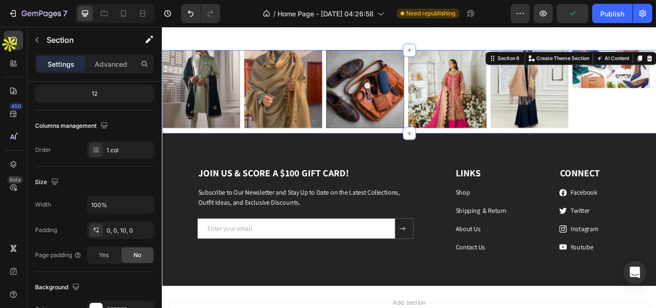
scroll to position [0, 0]
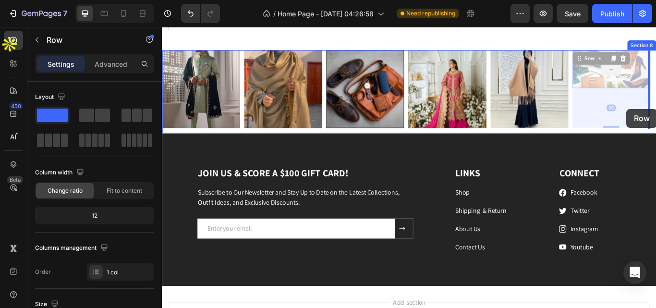
drag, startPoint x: 698, startPoint y: 90, endPoint x: 703, endPoint y: 122, distance: 33.0
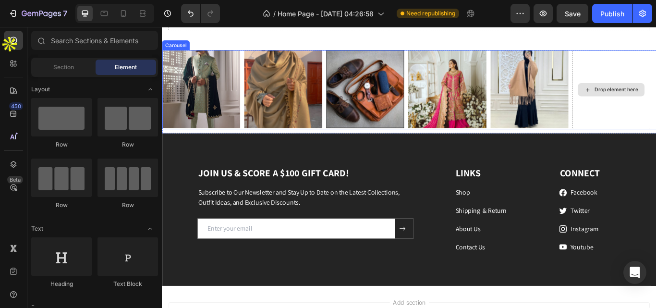
click at [598, 97] on img at bounding box center [589, 99] width 91 height 91
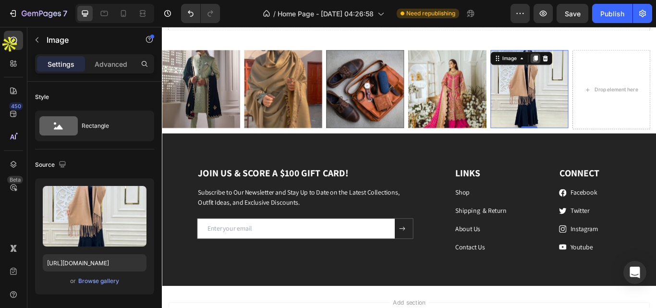
click at [598, 61] on icon at bounding box center [596, 64] width 5 height 7
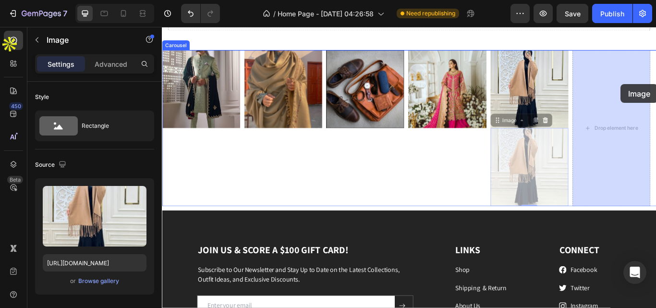
drag, startPoint x: 601, startPoint y: 180, endPoint x: 697, endPoint y: 94, distance: 129.1
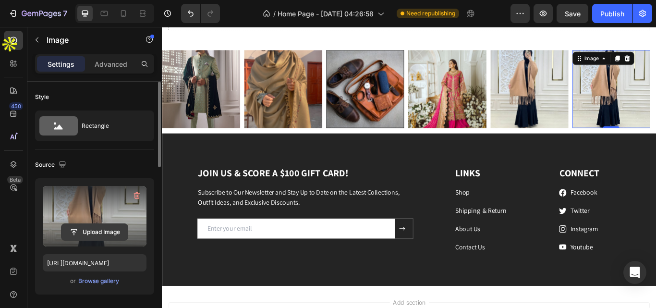
click at [120, 230] on input "file" at bounding box center [94, 232] width 66 height 16
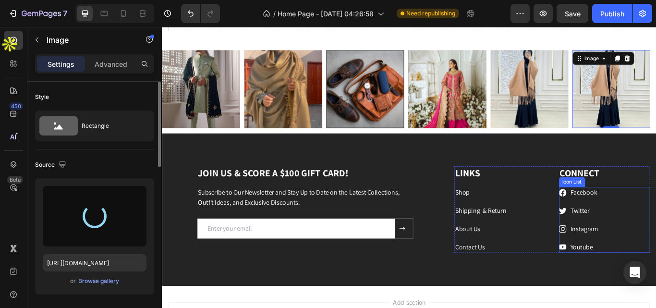
type input "[URL][DOMAIN_NAME]"
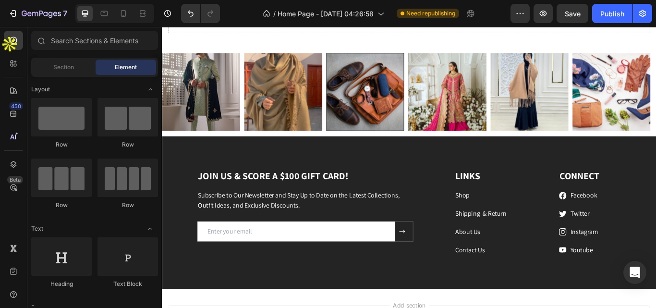
scroll to position [1519, 0]
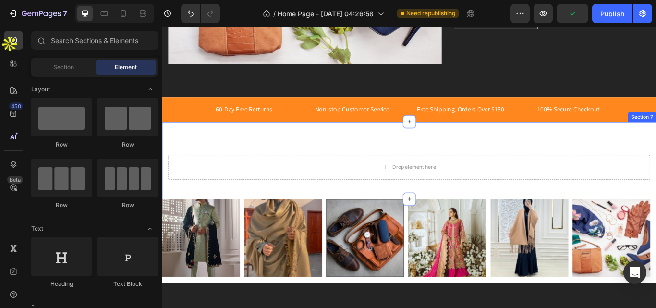
click at [417, 211] on div "Drop element here Section 7" at bounding box center [450, 183] width 576 height 90
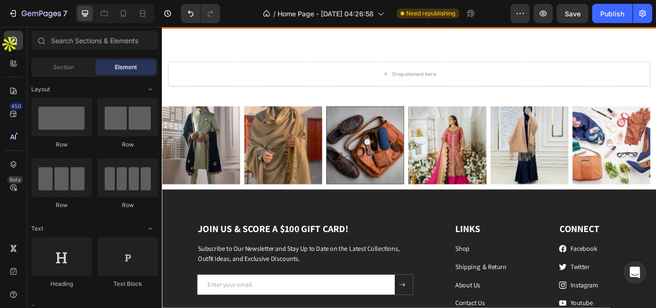
scroll to position [1585, 0]
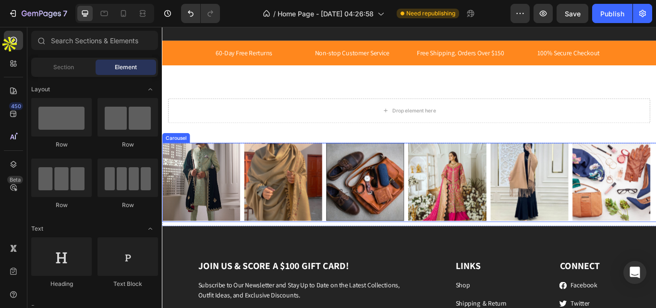
click at [543, 171] on div "Image Image Image Image Image Image" at bounding box center [450, 208] width 576 height 92
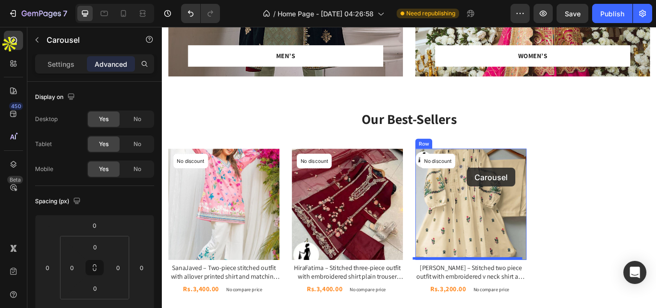
scroll to position [595, 0]
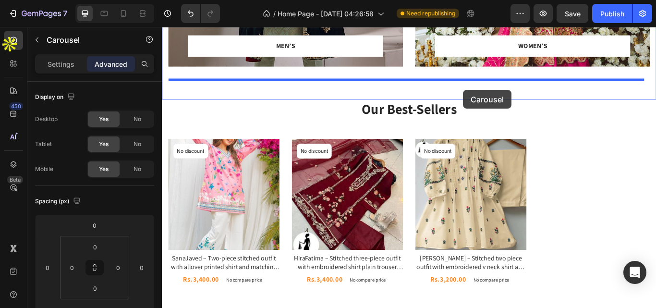
drag, startPoint x: 543, startPoint y: 171, endPoint x: 513, endPoint y: 100, distance: 77.0
